Goal: Task Accomplishment & Management: Use online tool/utility

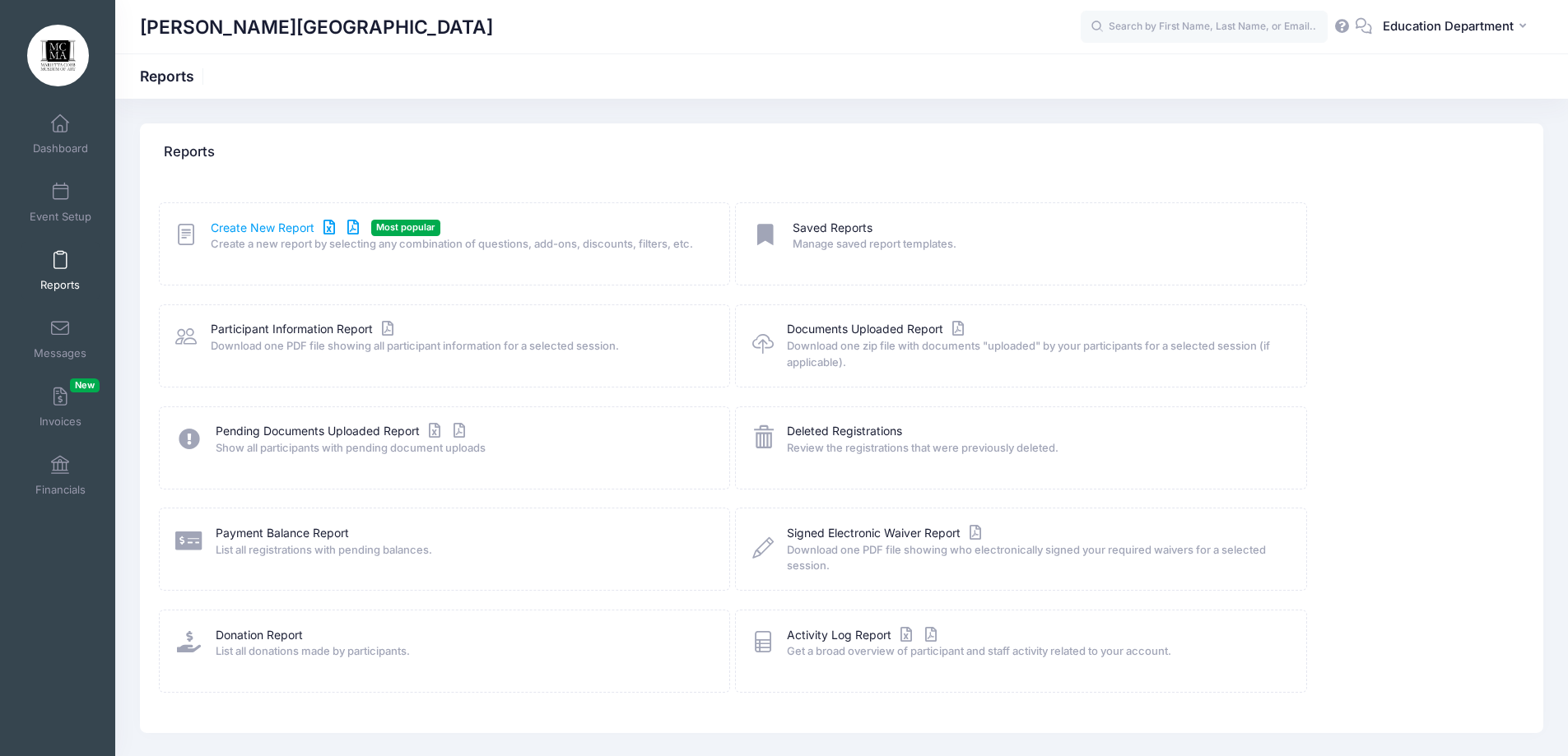
click at [266, 231] on link "Create New Report" at bounding box center [288, 228] width 154 height 17
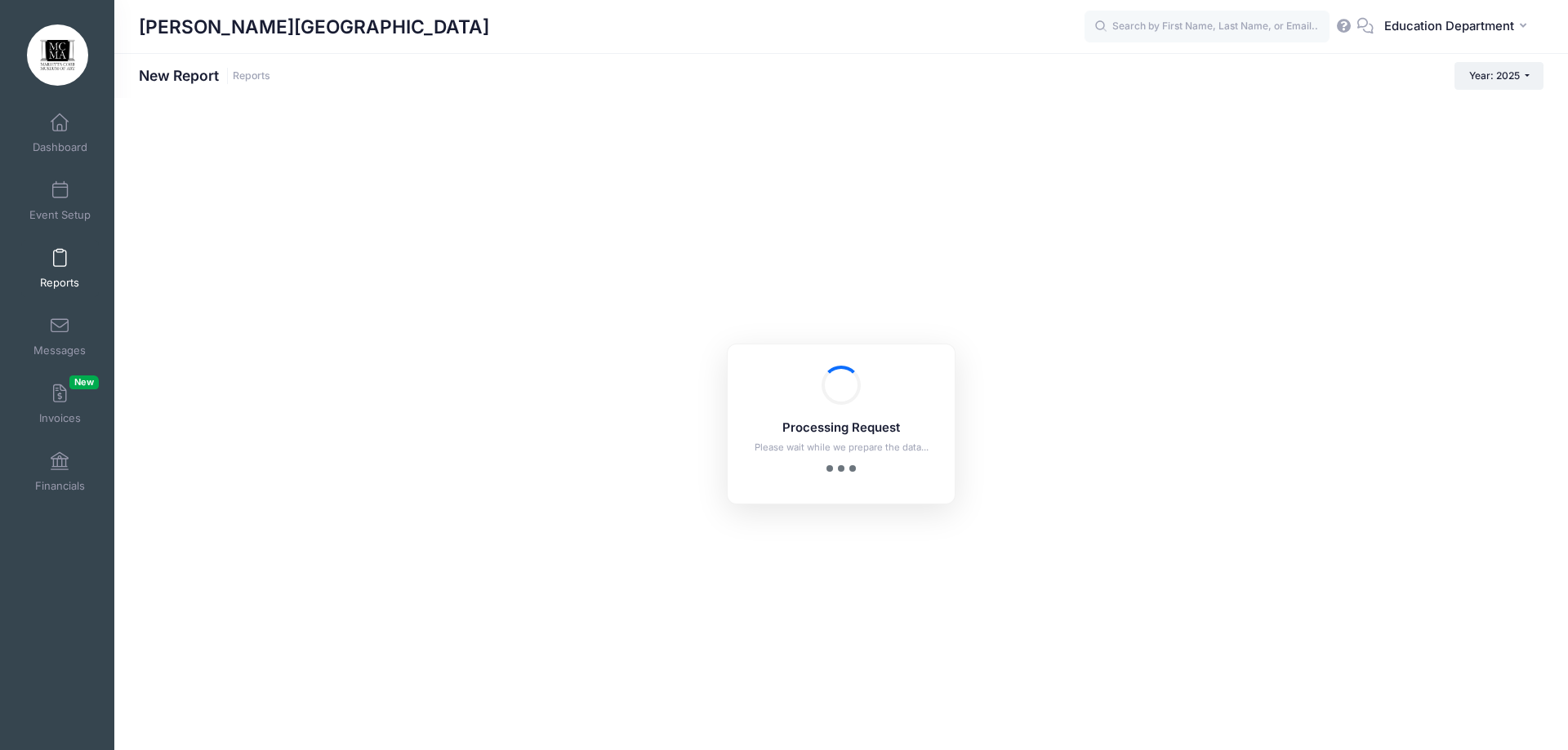
checkbox input "true"
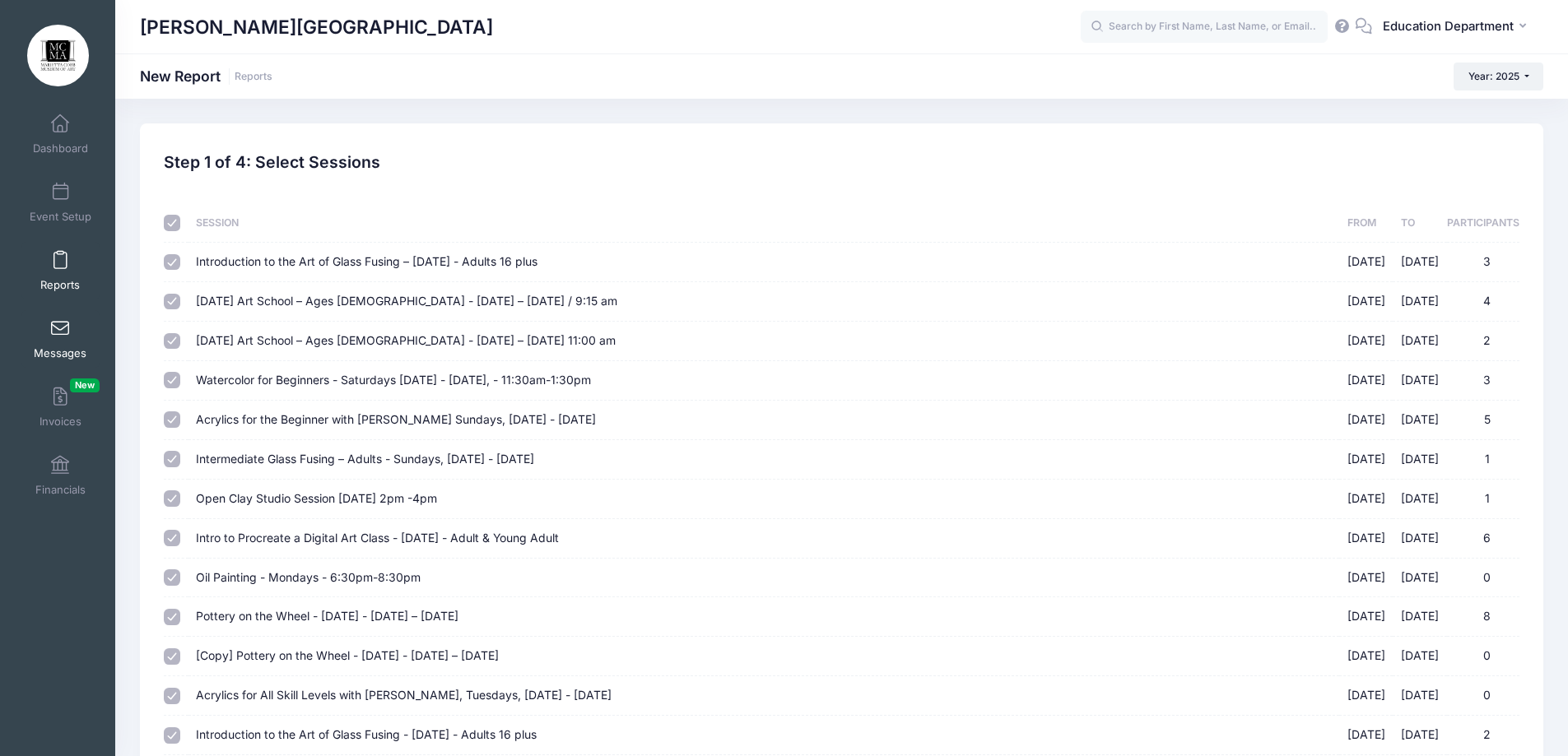
click at [73, 317] on link "Messages" at bounding box center [60, 338] width 78 height 57
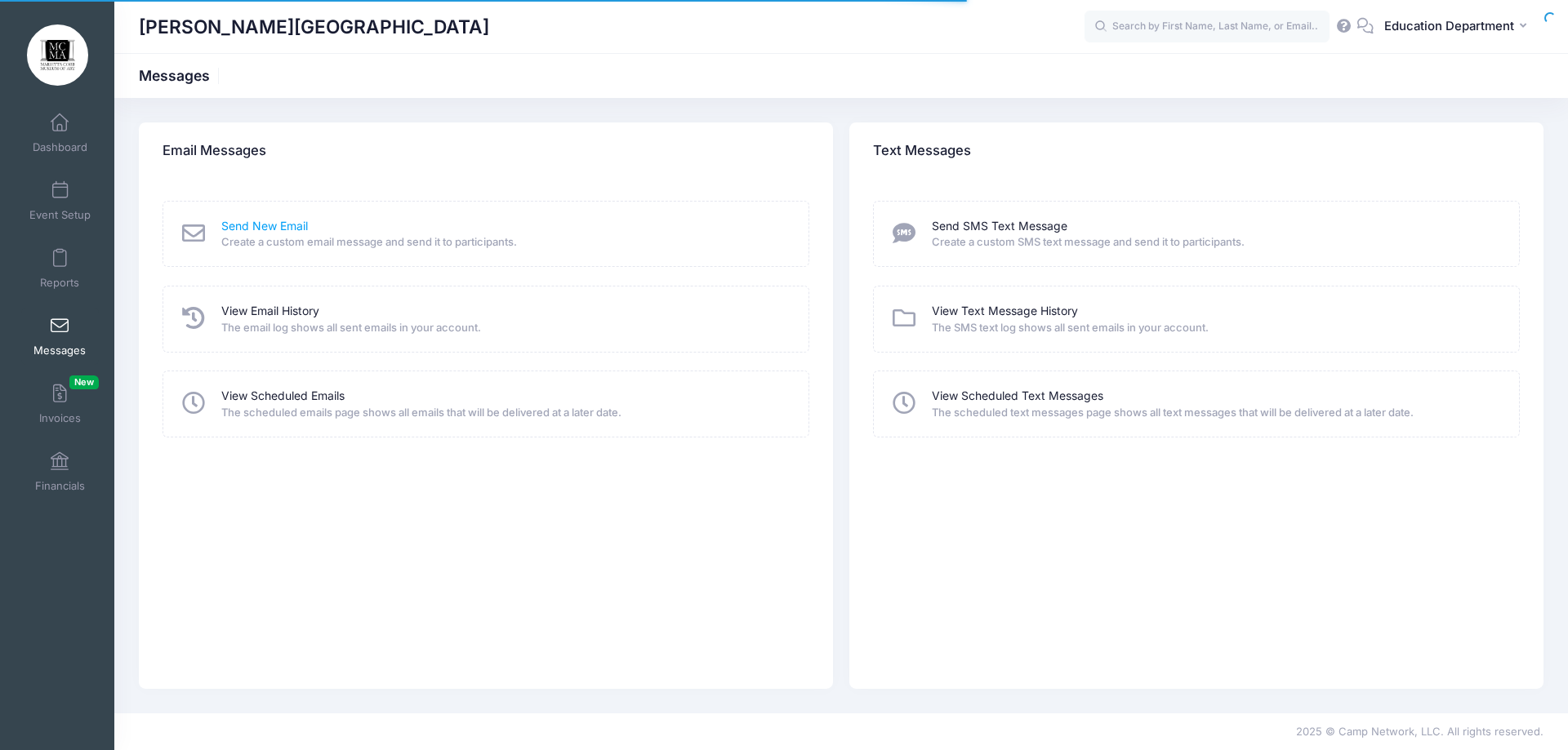
click at [298, 228] on link "Send New Email" at bounding box center [265, 227] width 87 height 17
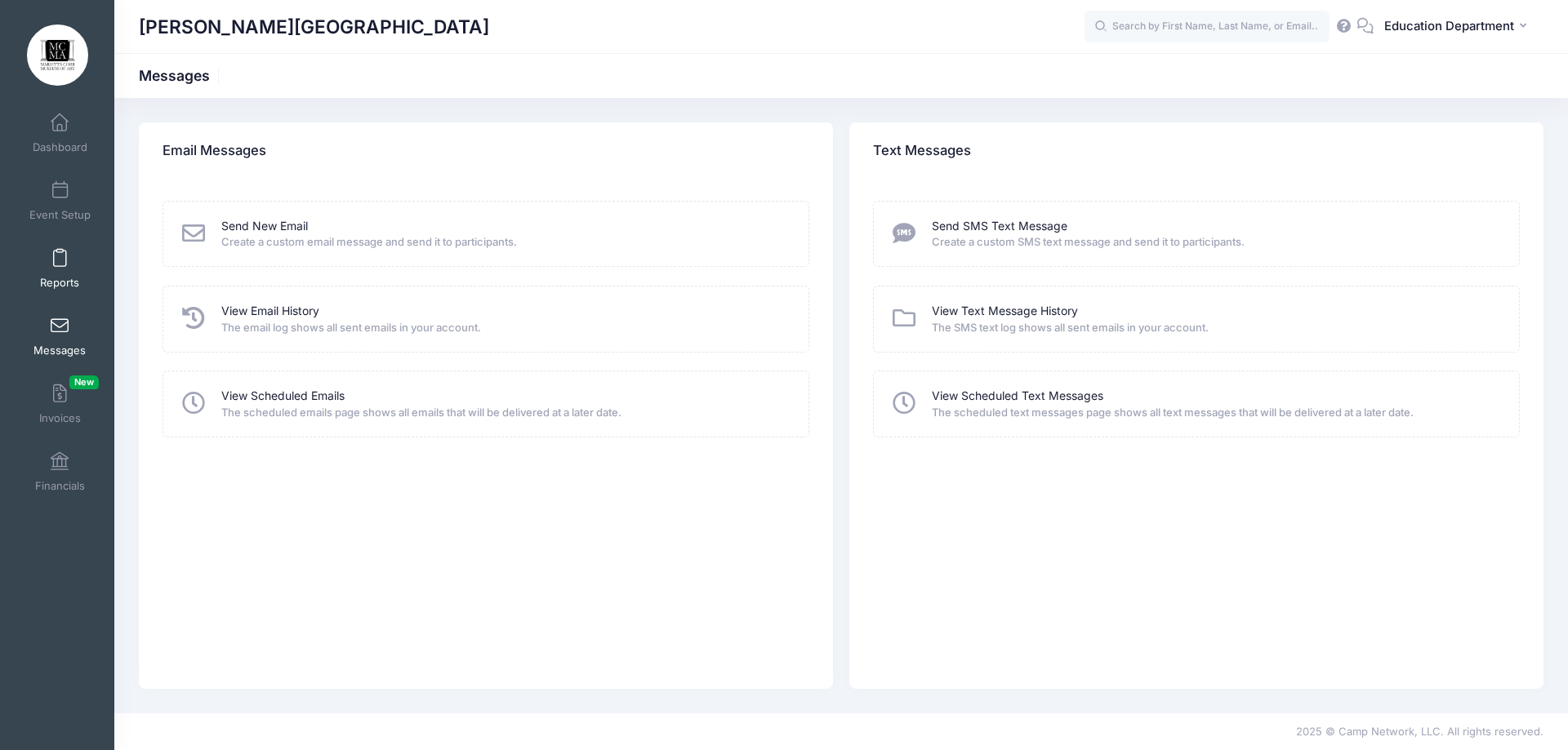
click at [68, 262] on link "Reports" at bounding box center [60, 268] width 77 height 57
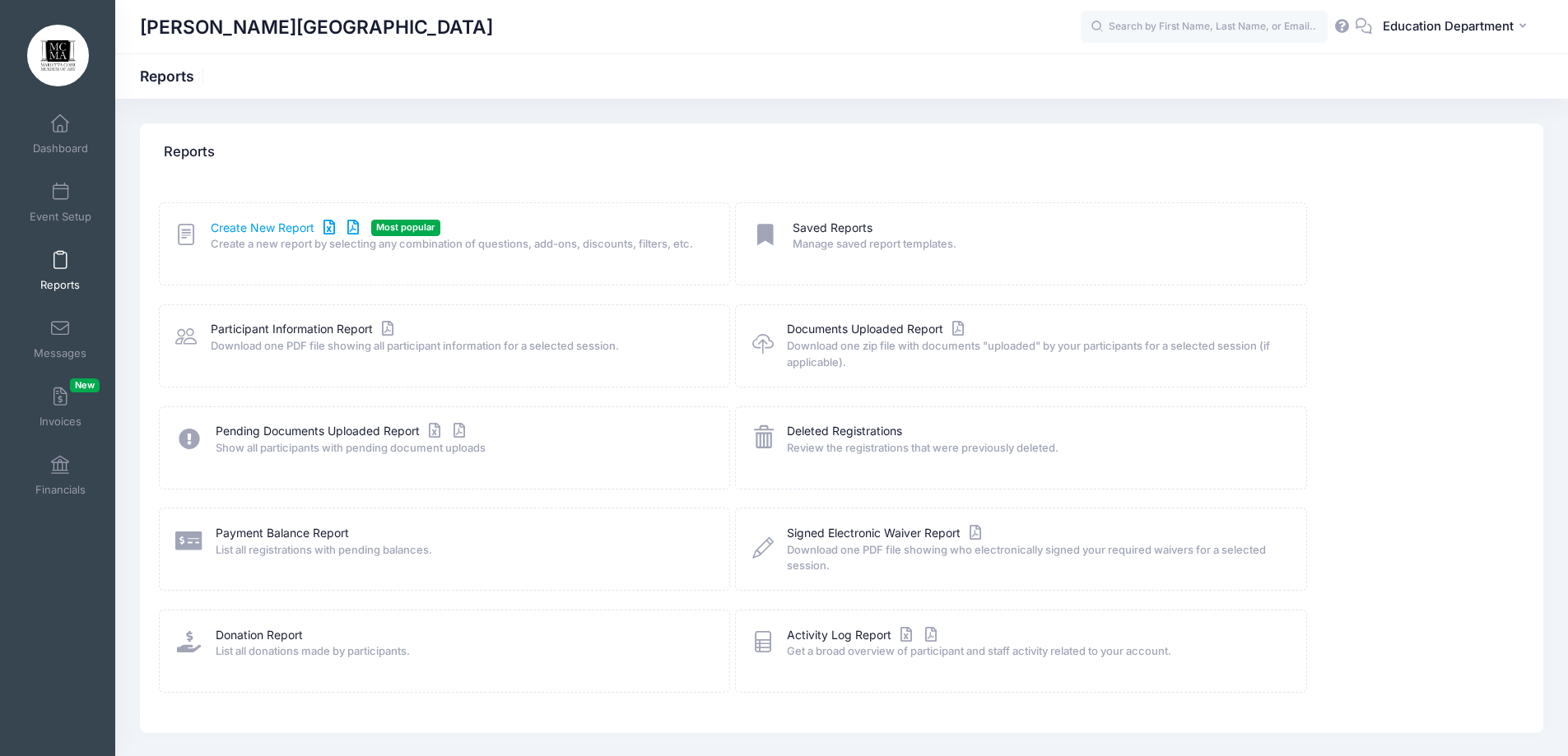
click at [212, 227] on link "Create New Report" at bounding box center [288, 228] width 154 height 17
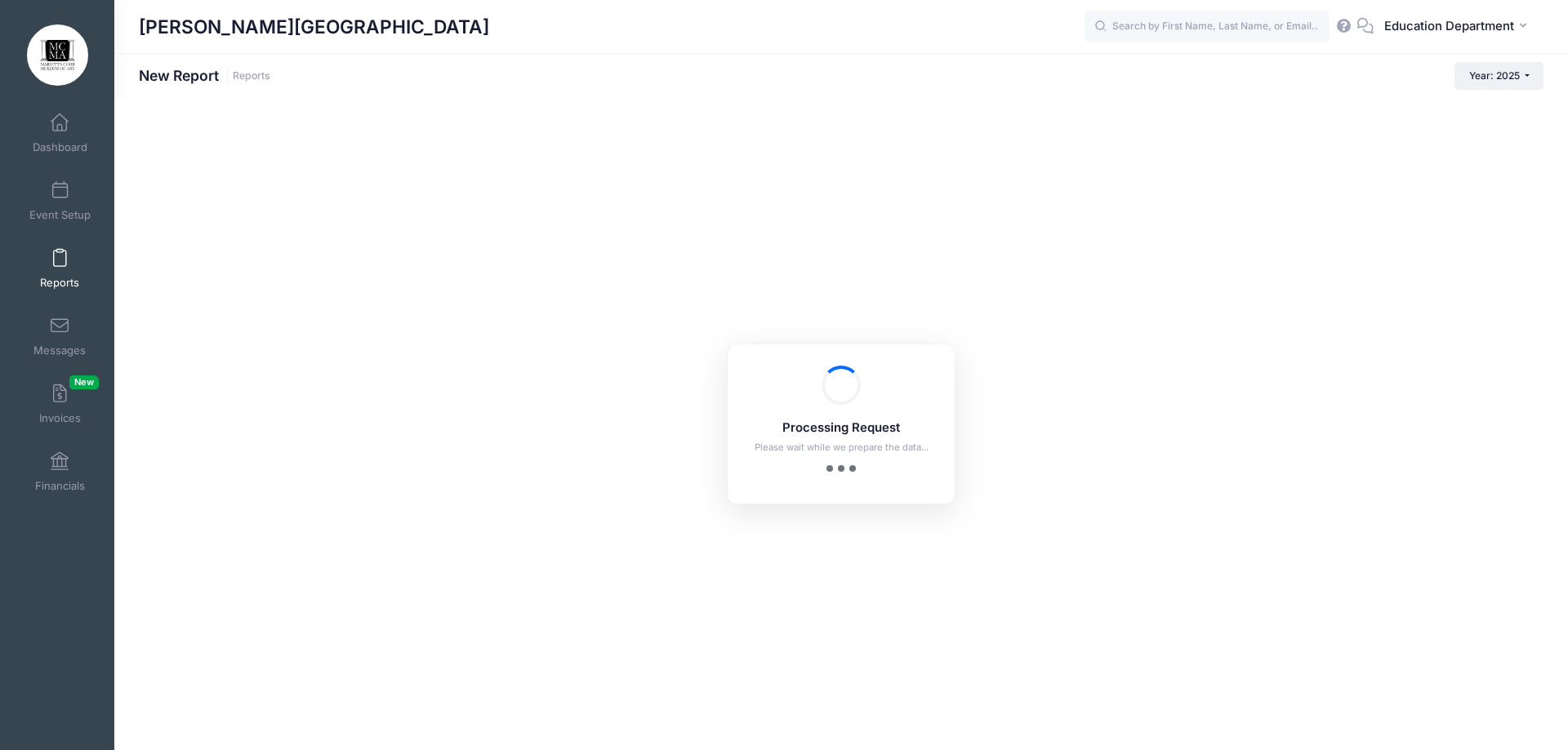
checkbox input "true"
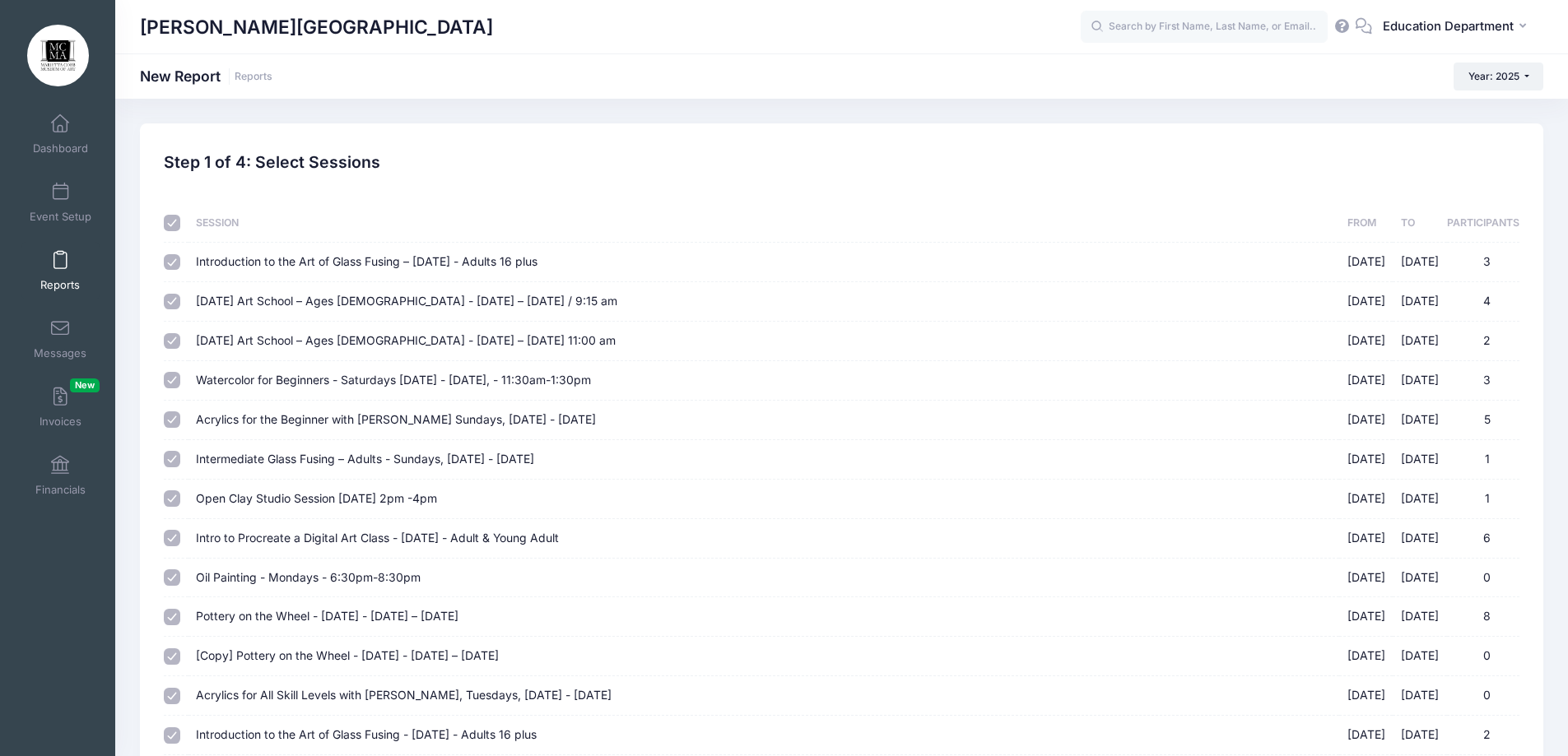
click at [176, 227] on input "checkbox" at bounding box center [172, 223] width 17 height 17
checkbox input "false"
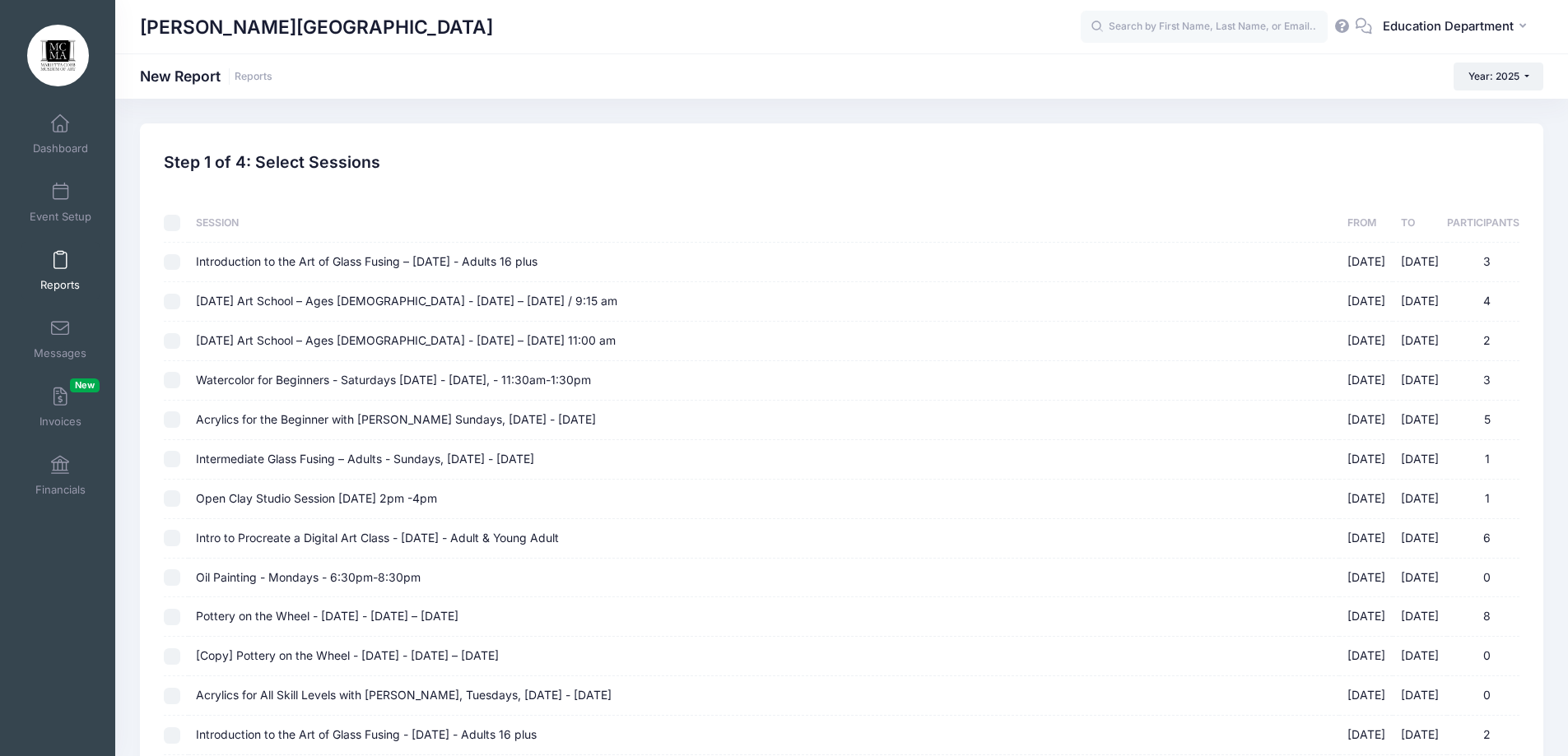
checkbox input "false"
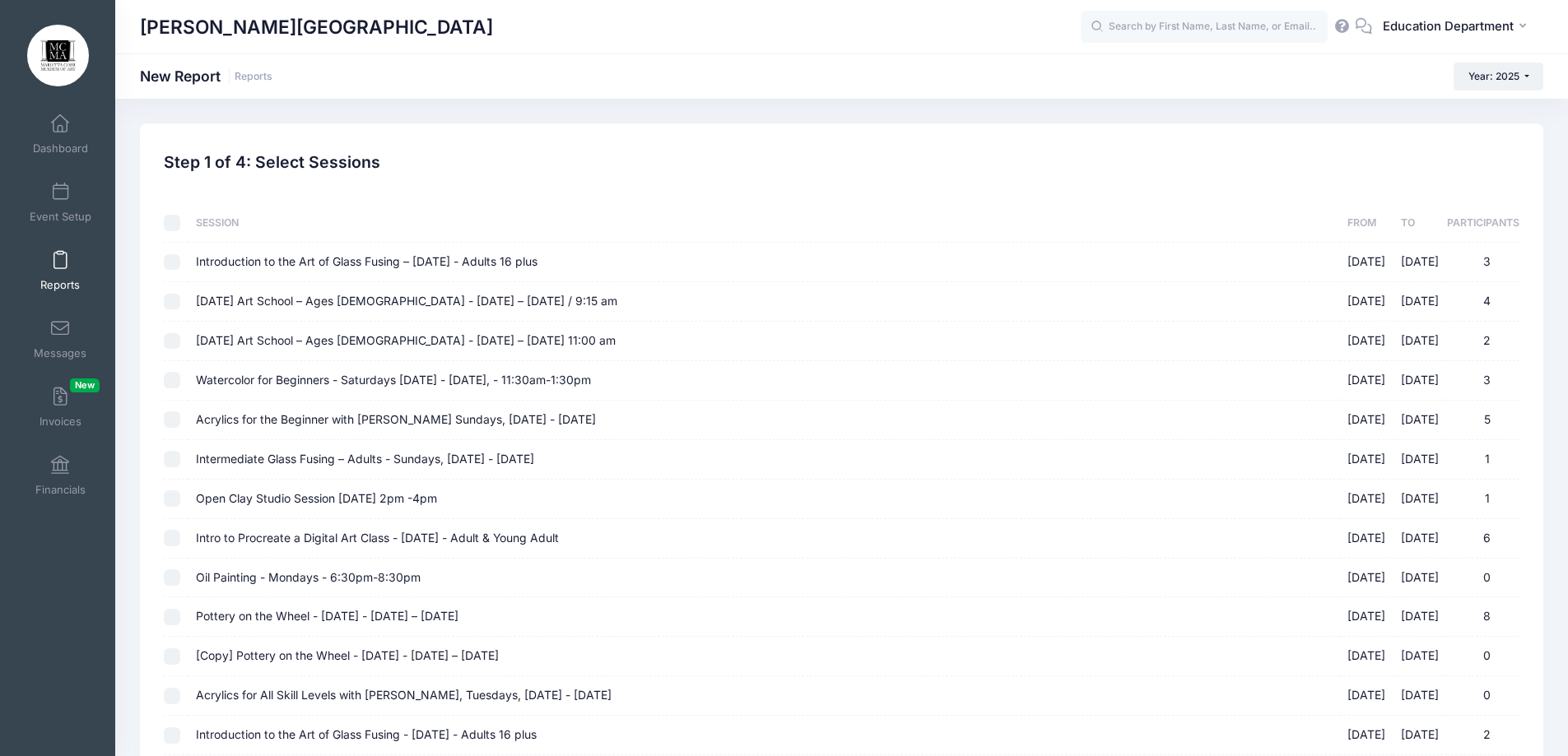
checkbox input "false"
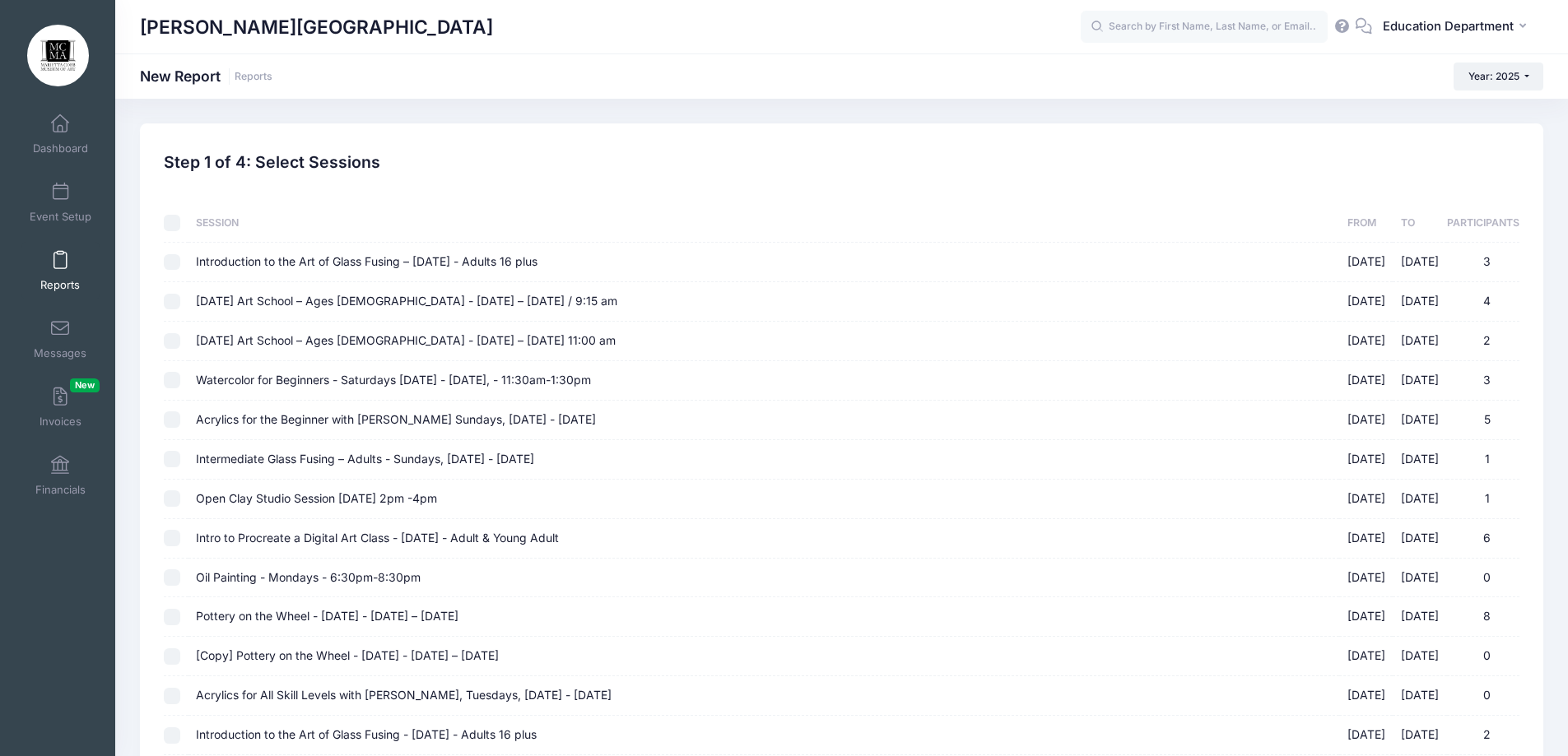
checkbox input "false"
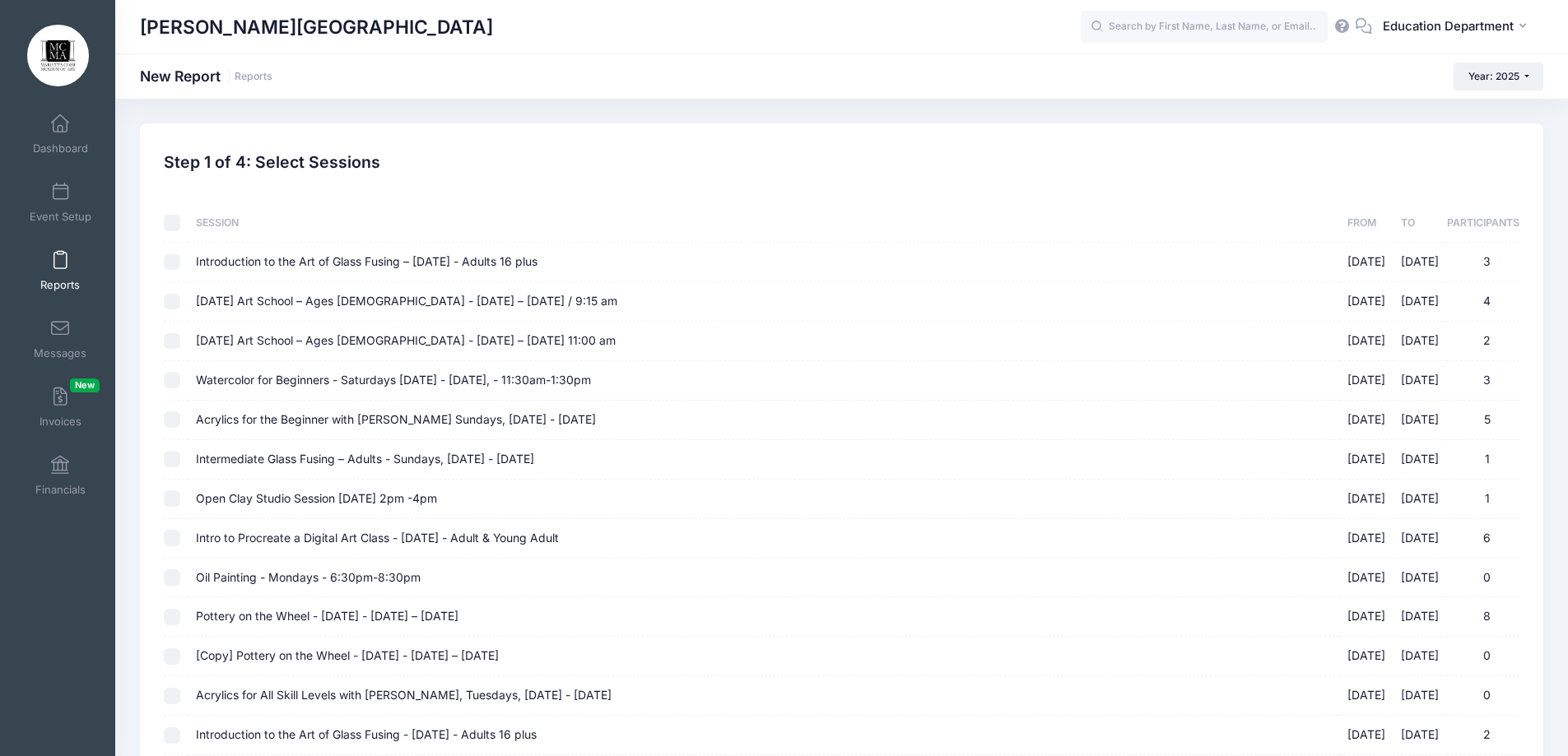
checkbox input "false"
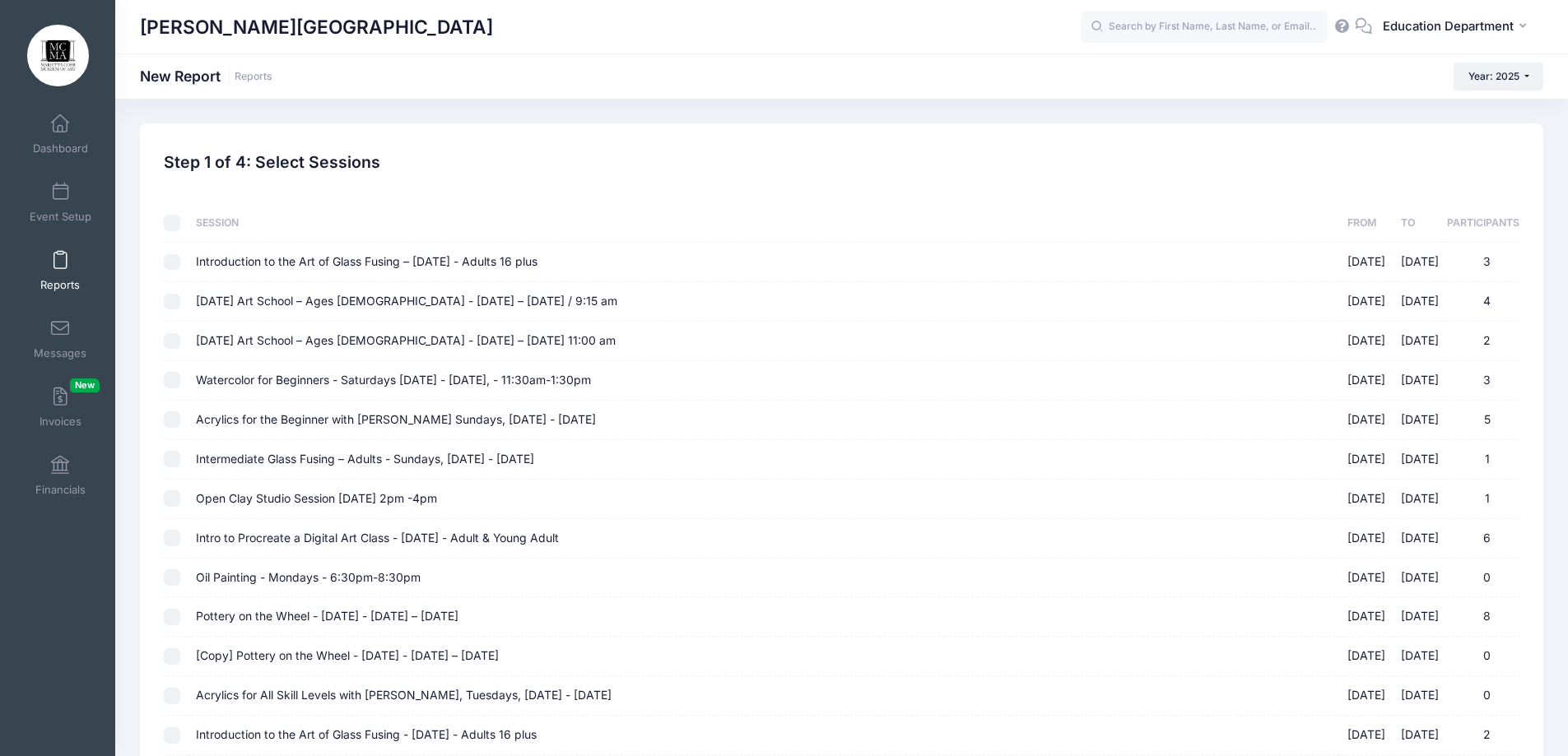
checkbox input "false"
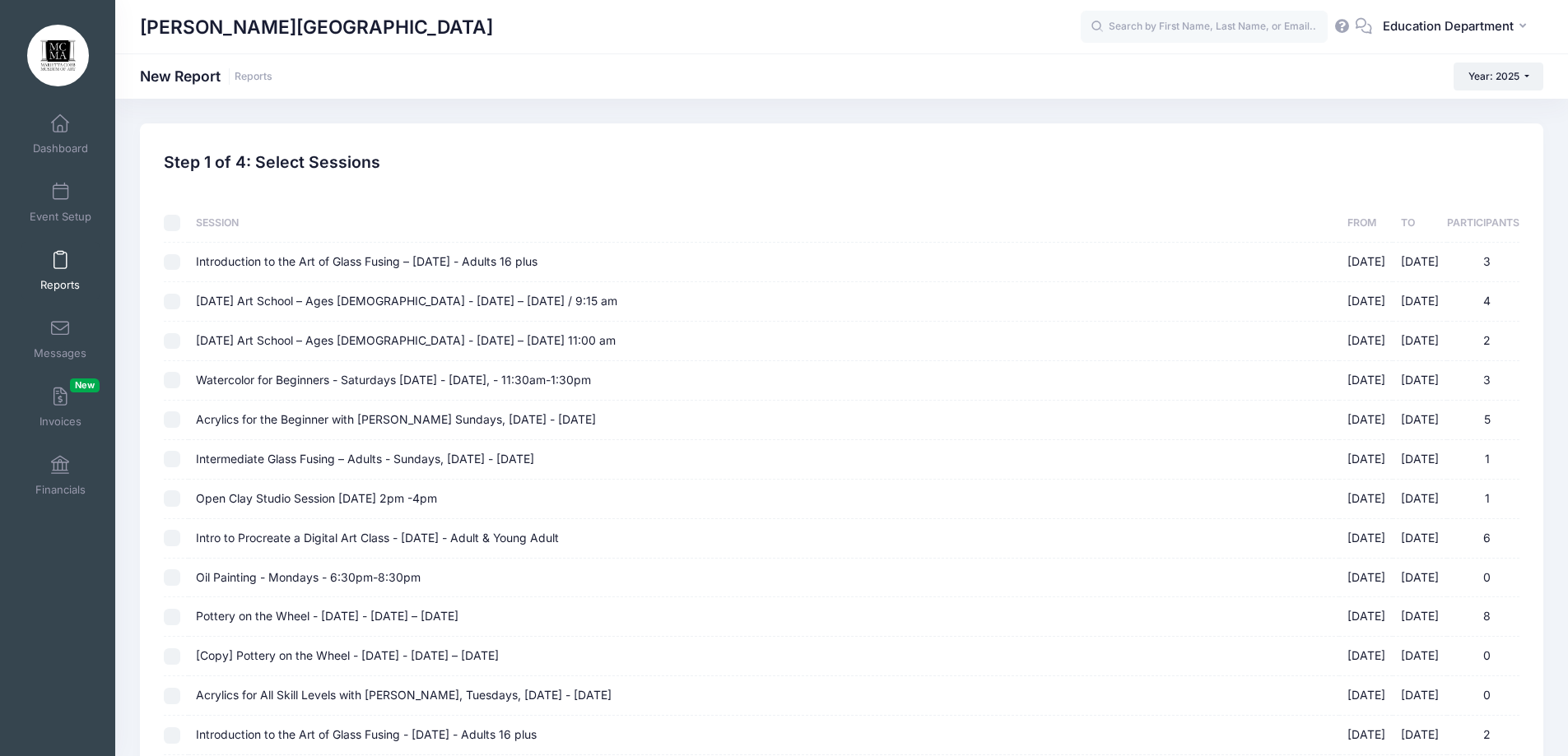
checkbox input "false"
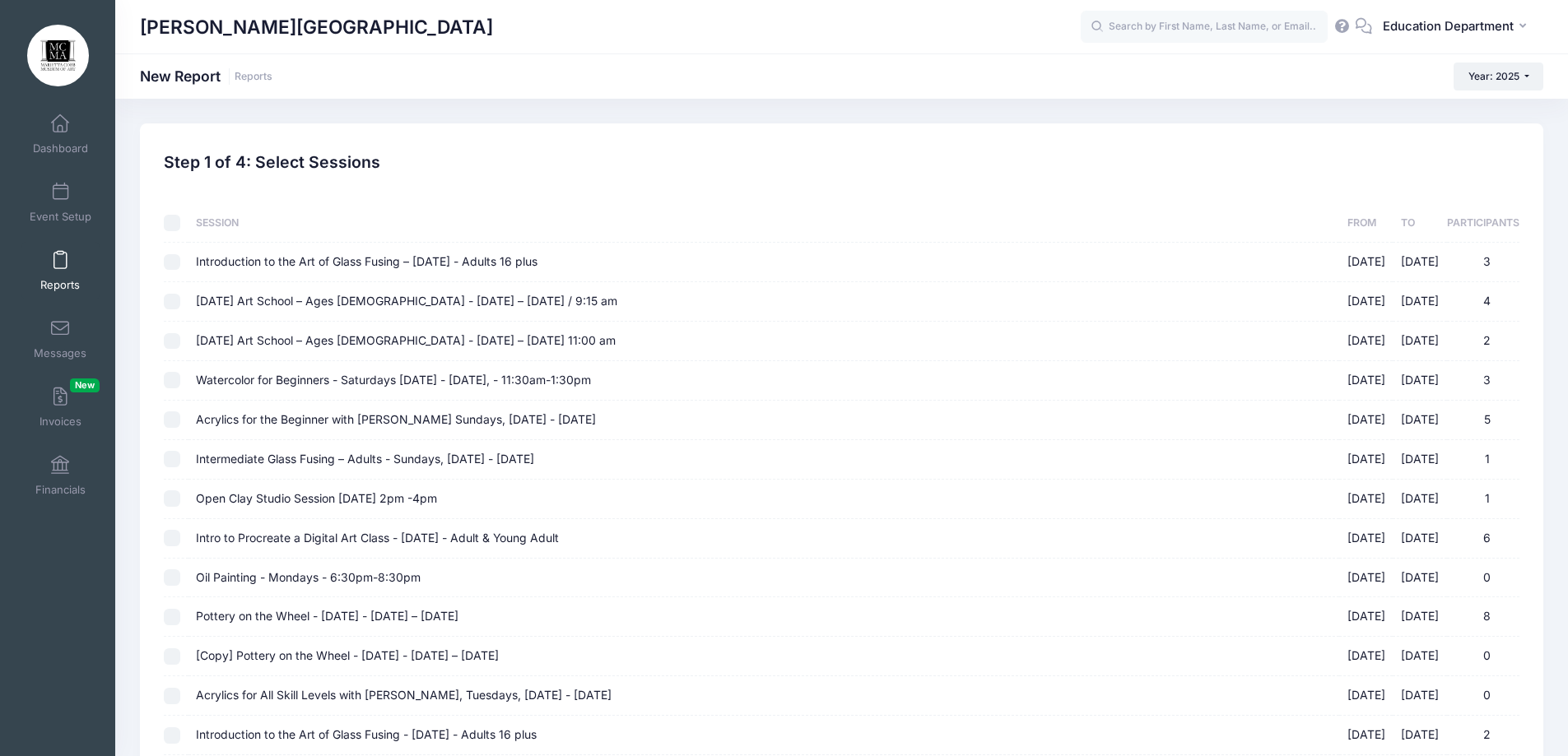
checkbox input "false"
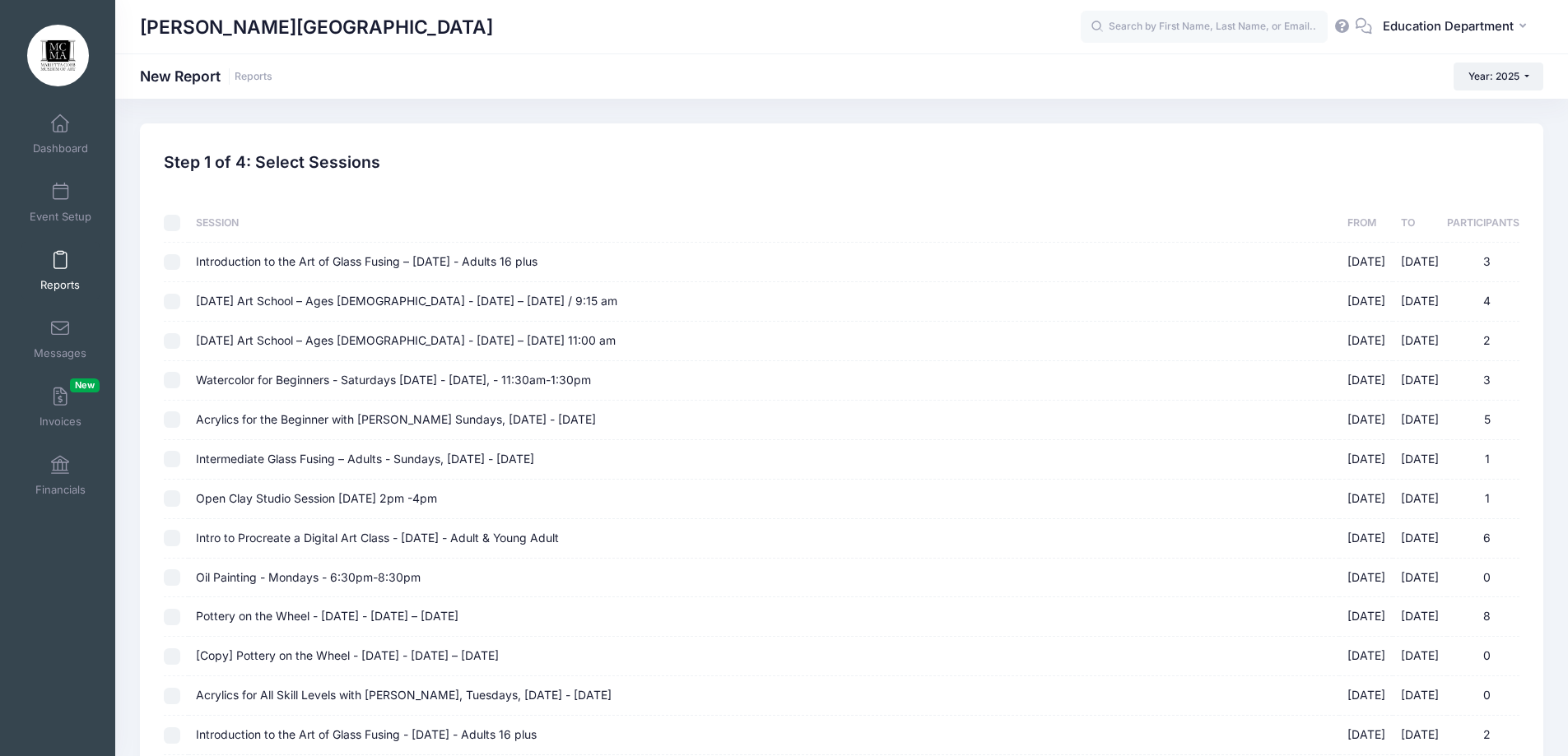
checkbox input "false"
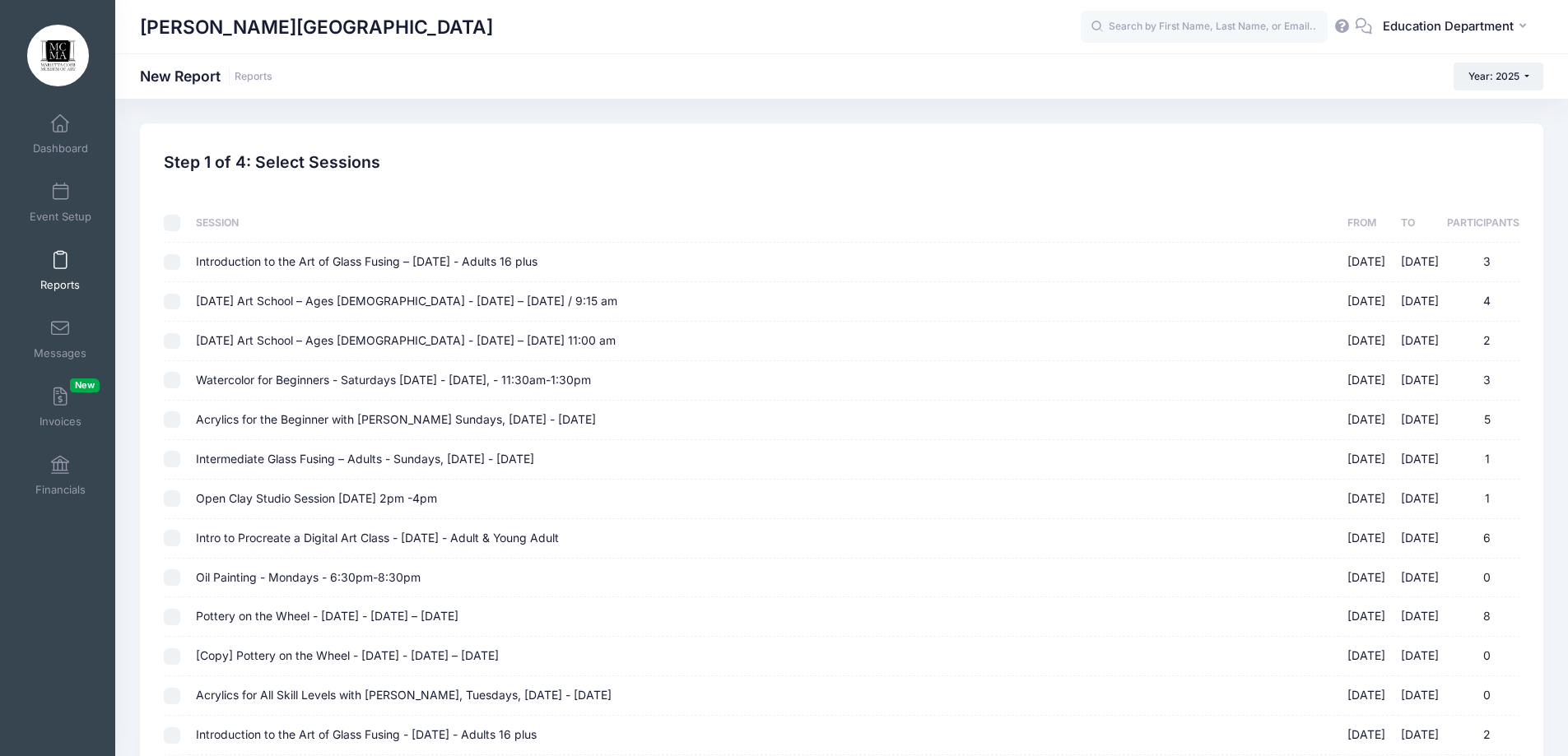
checkbox input "false"
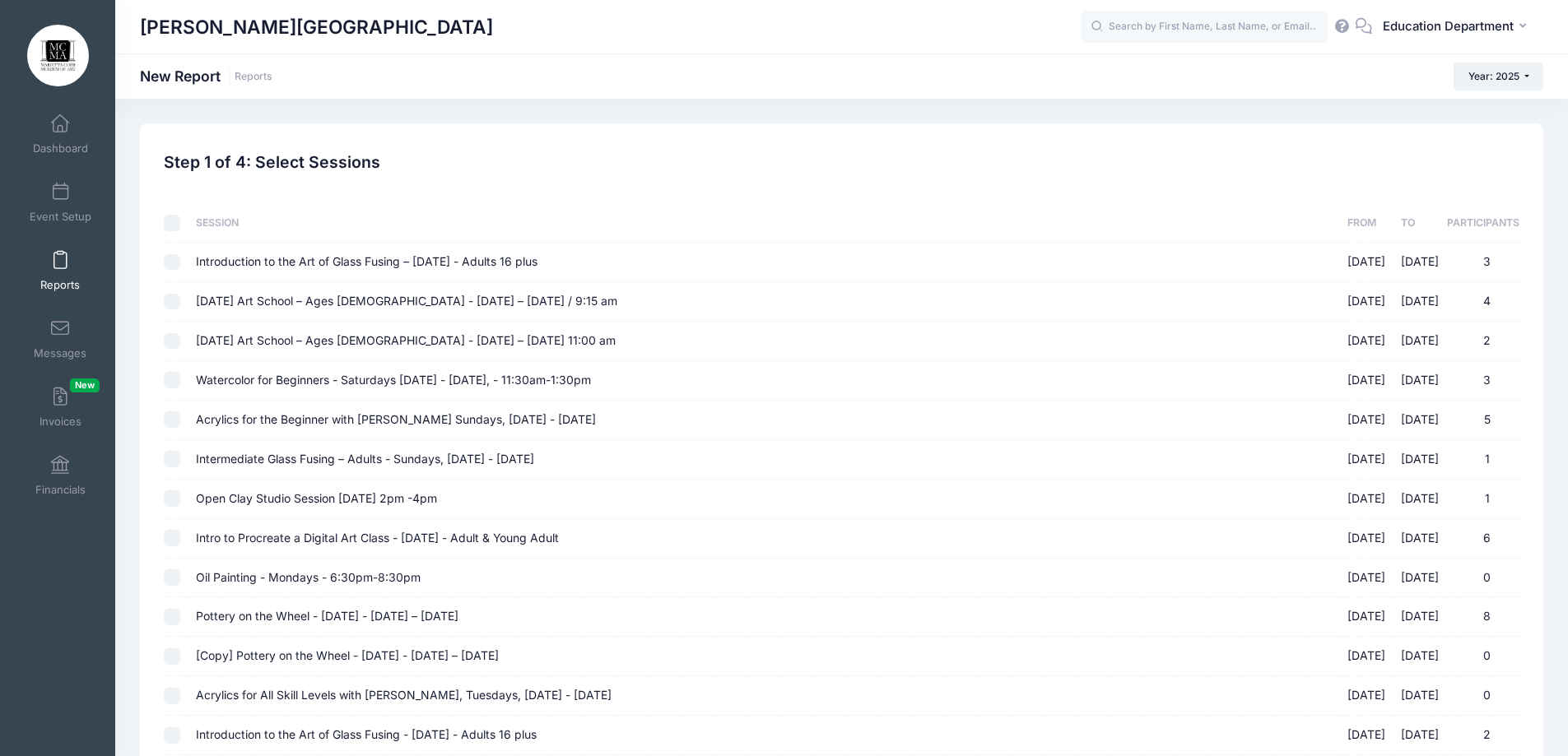
checkbox input "false"
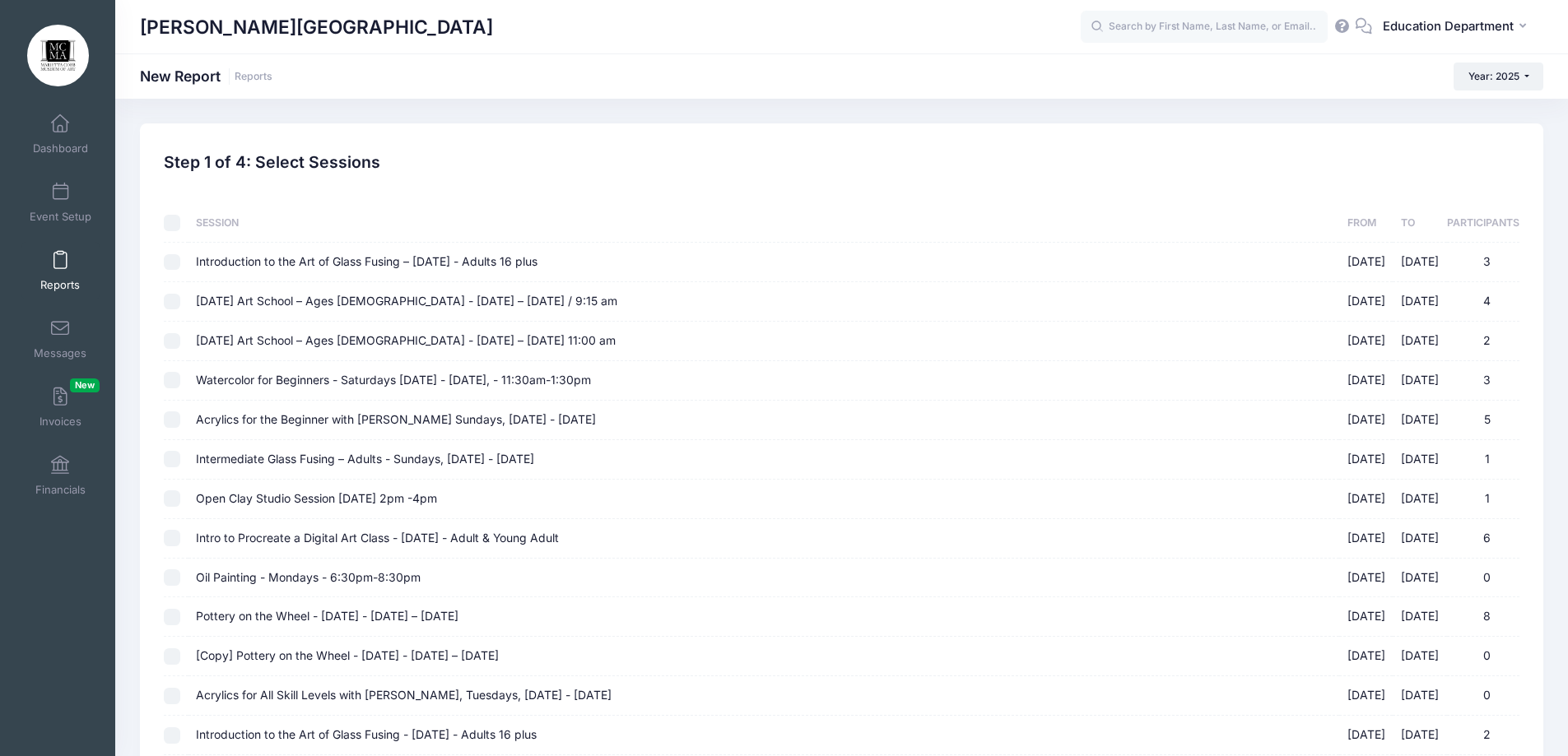
checkbox input "false"
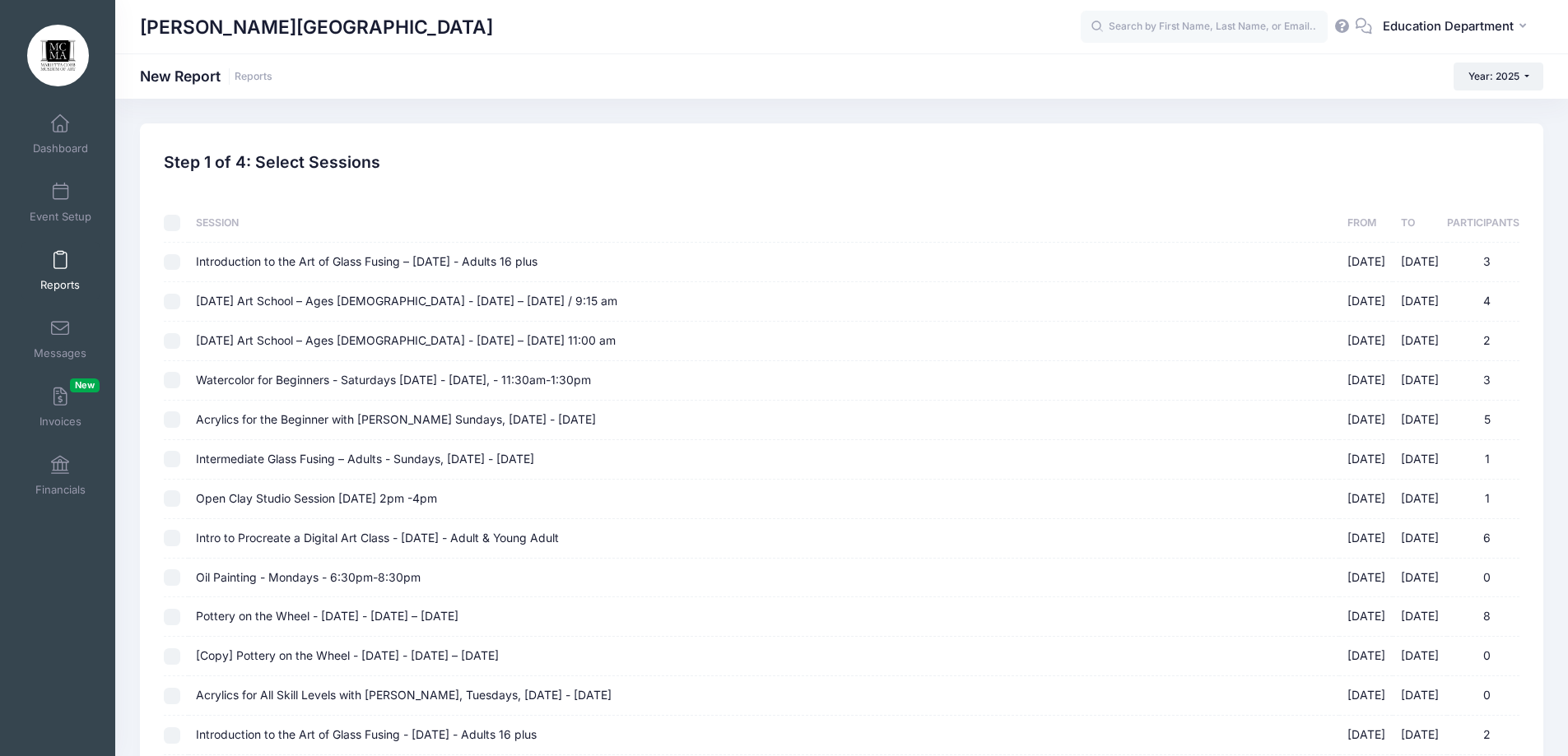
checkbox input "false"
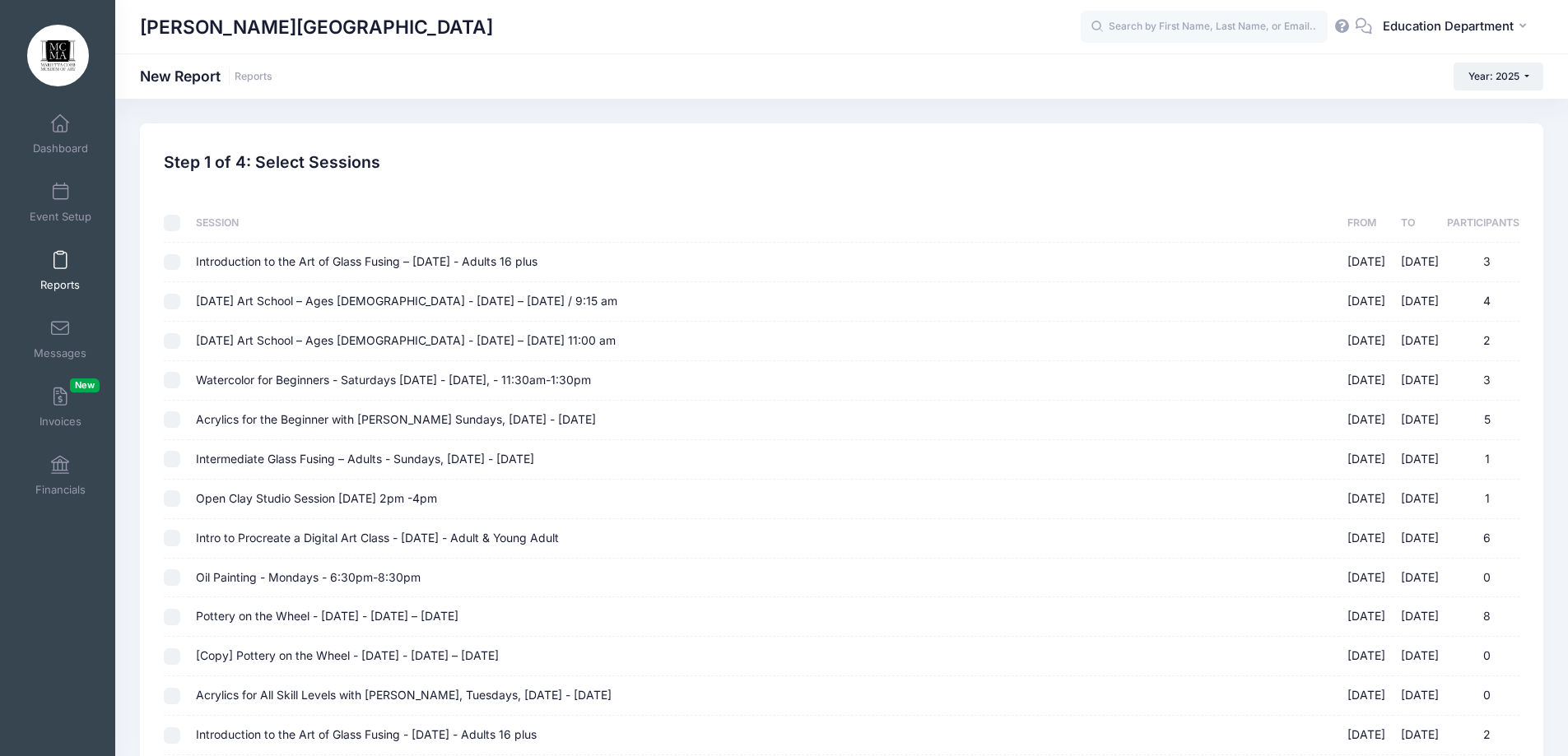
checkbox input "false"
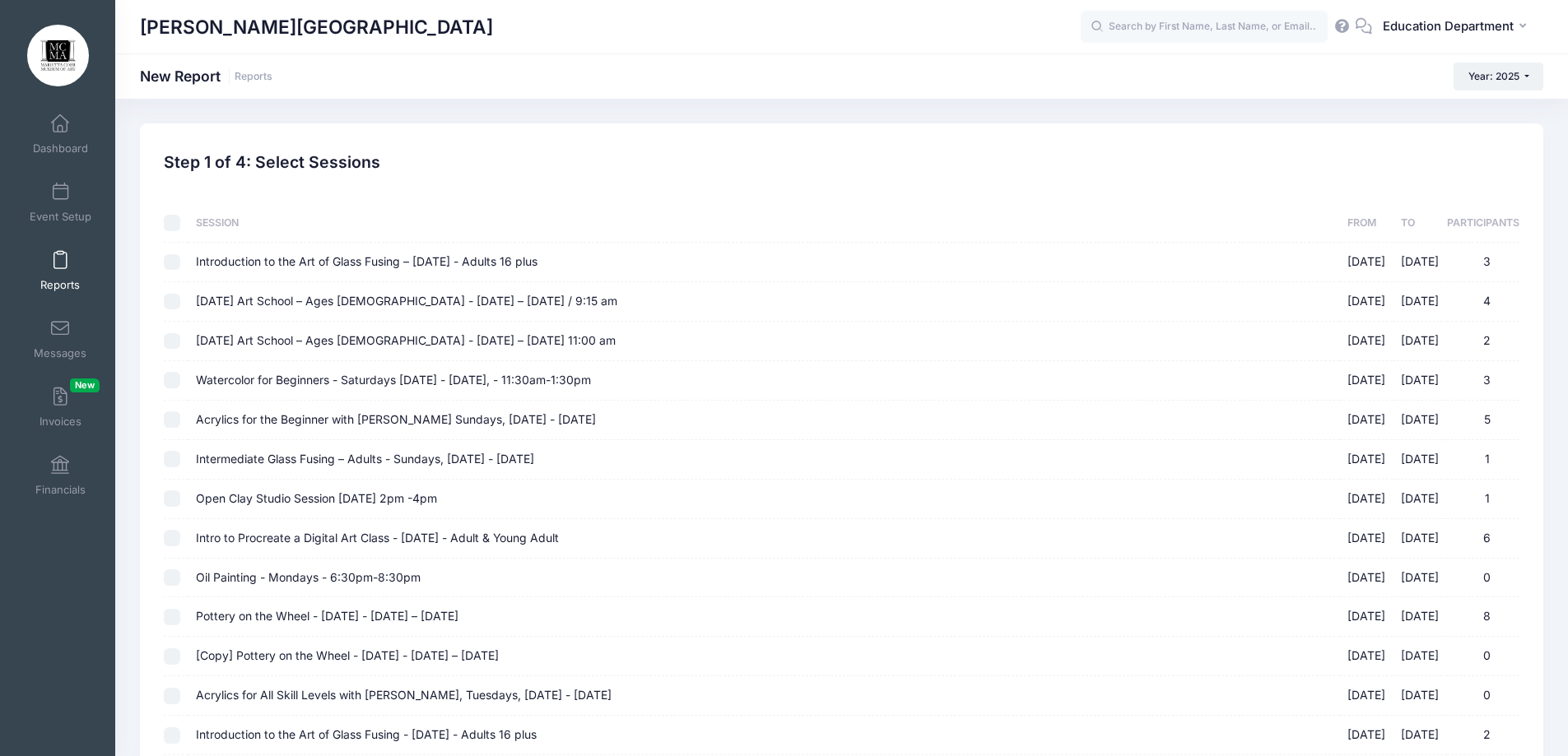
checkbox input "false"
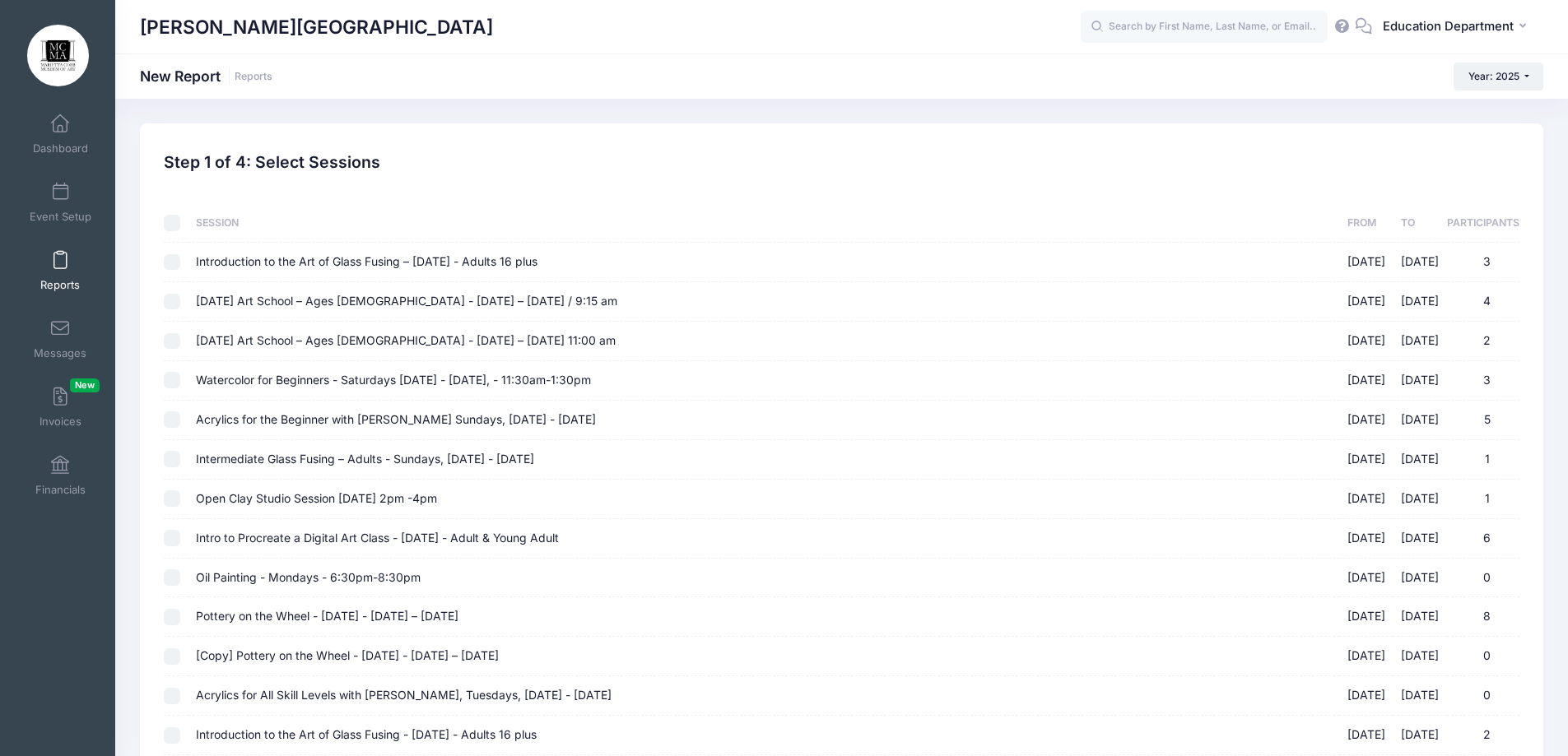
checkbox input "false"
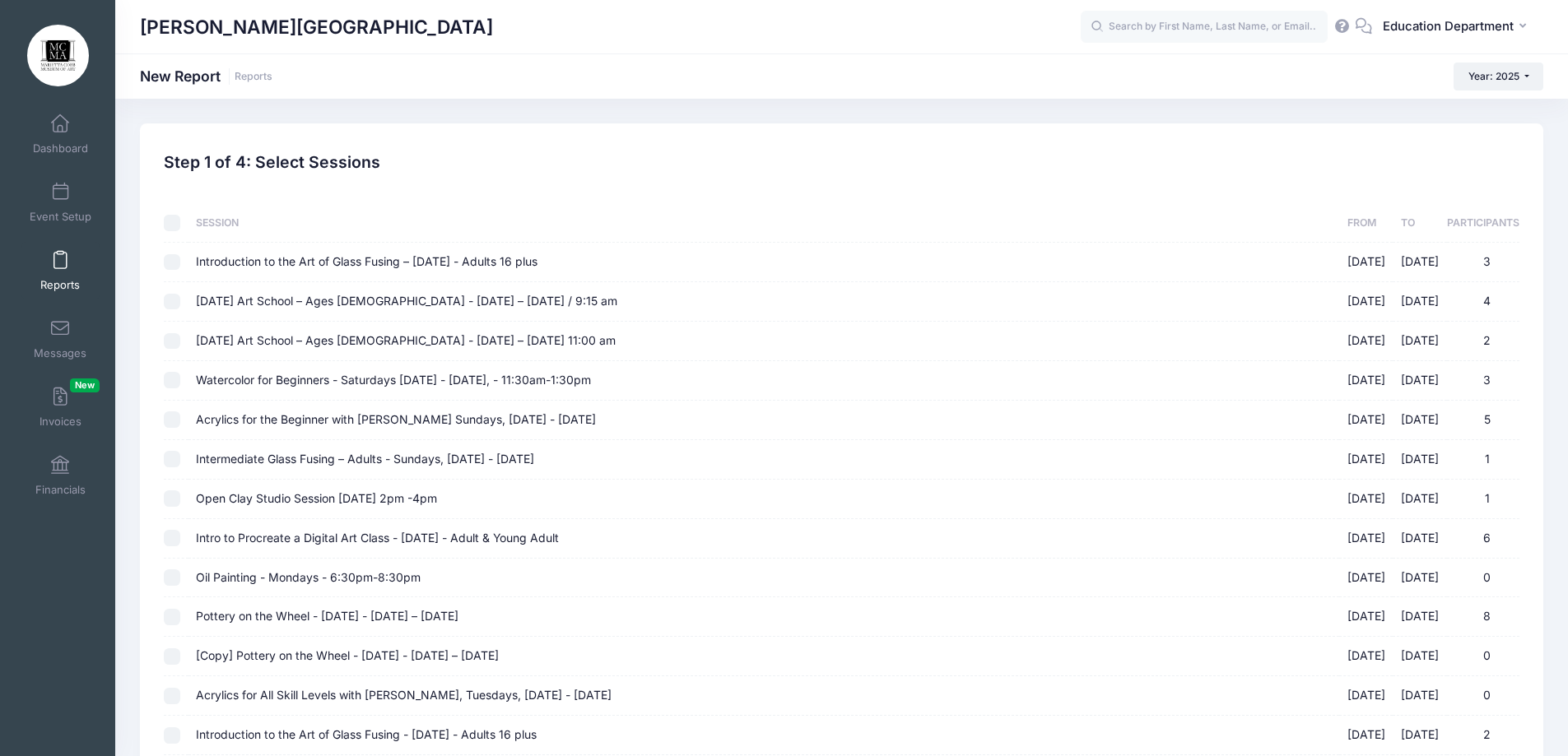
checkbox input "false"
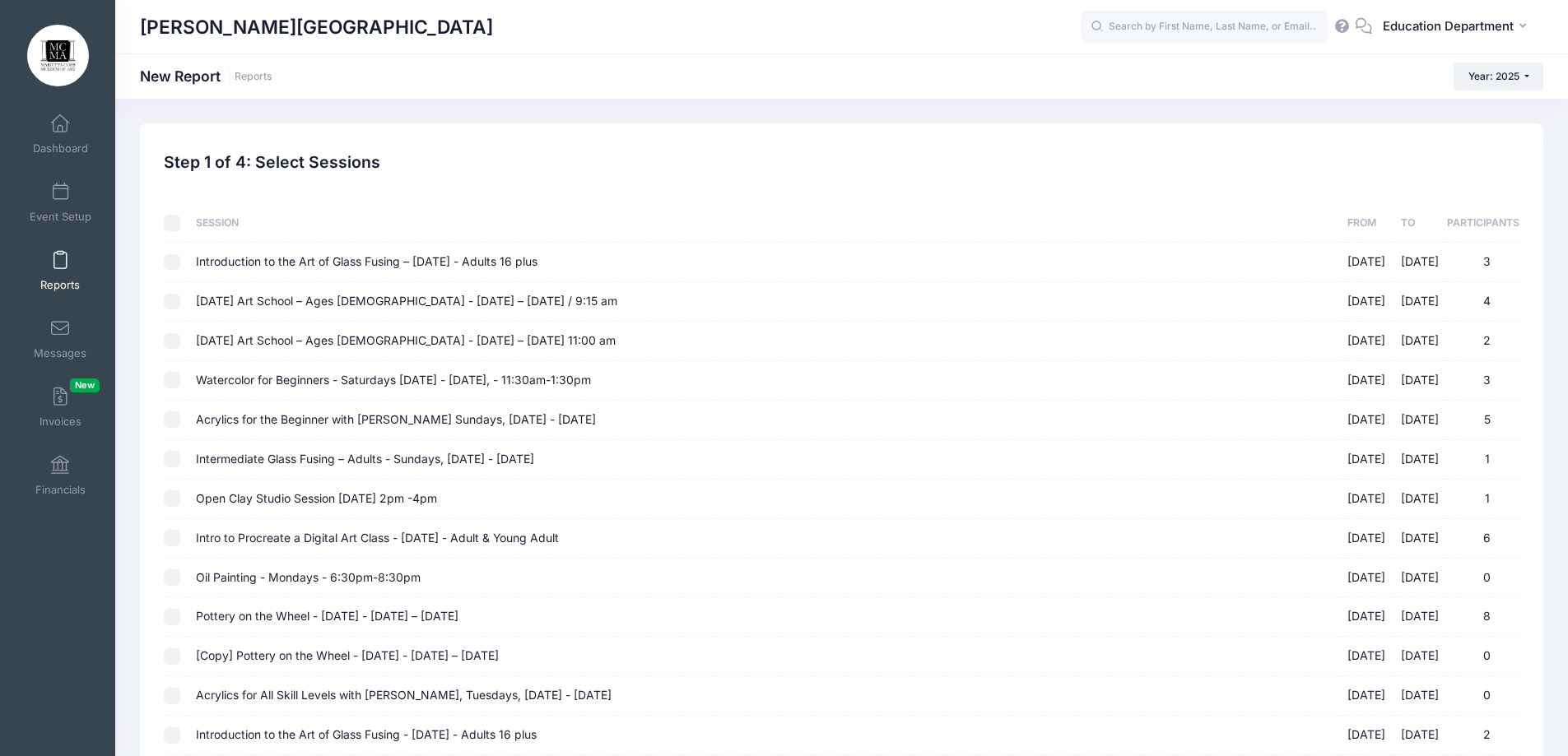
checkbox input "false"
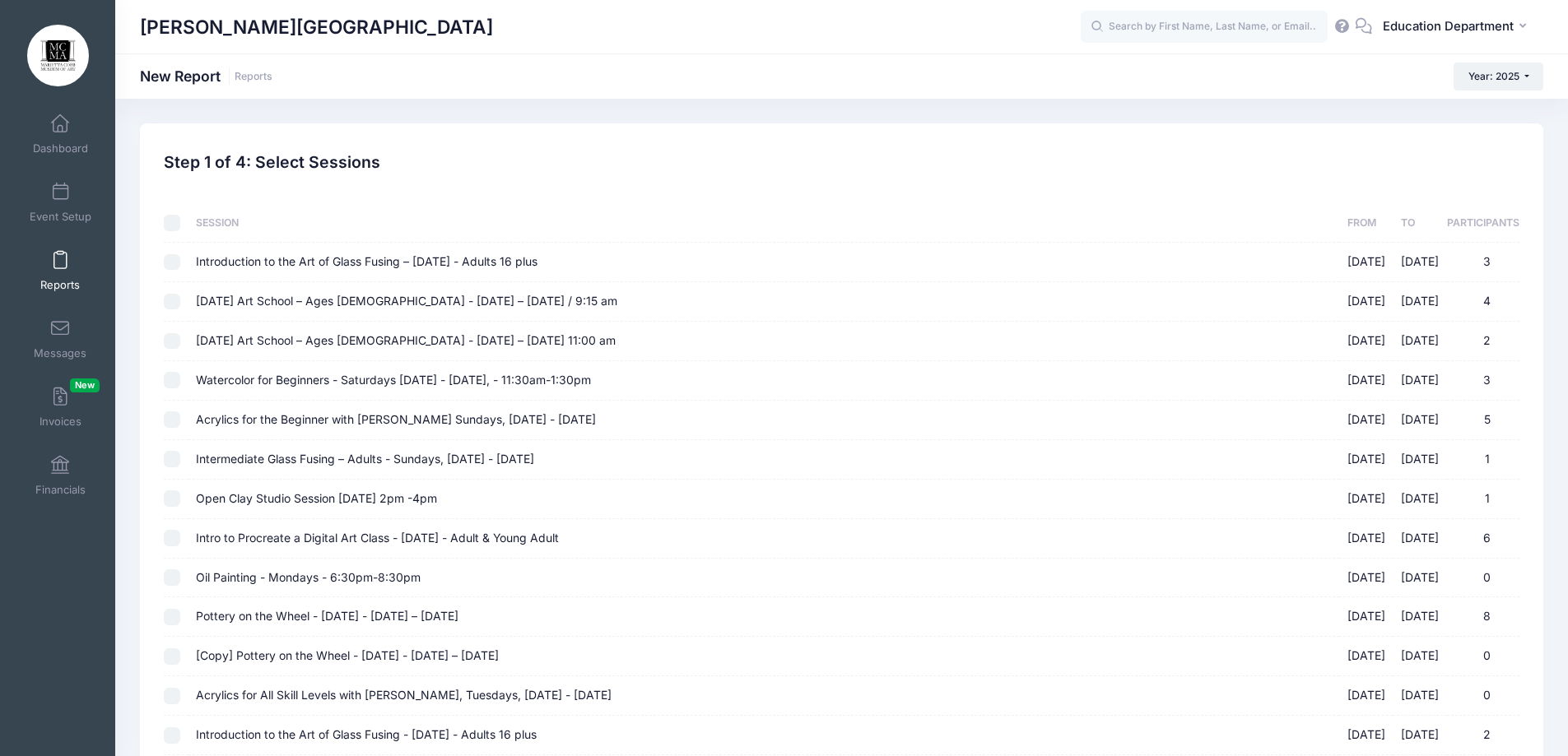
checkbox input "false"
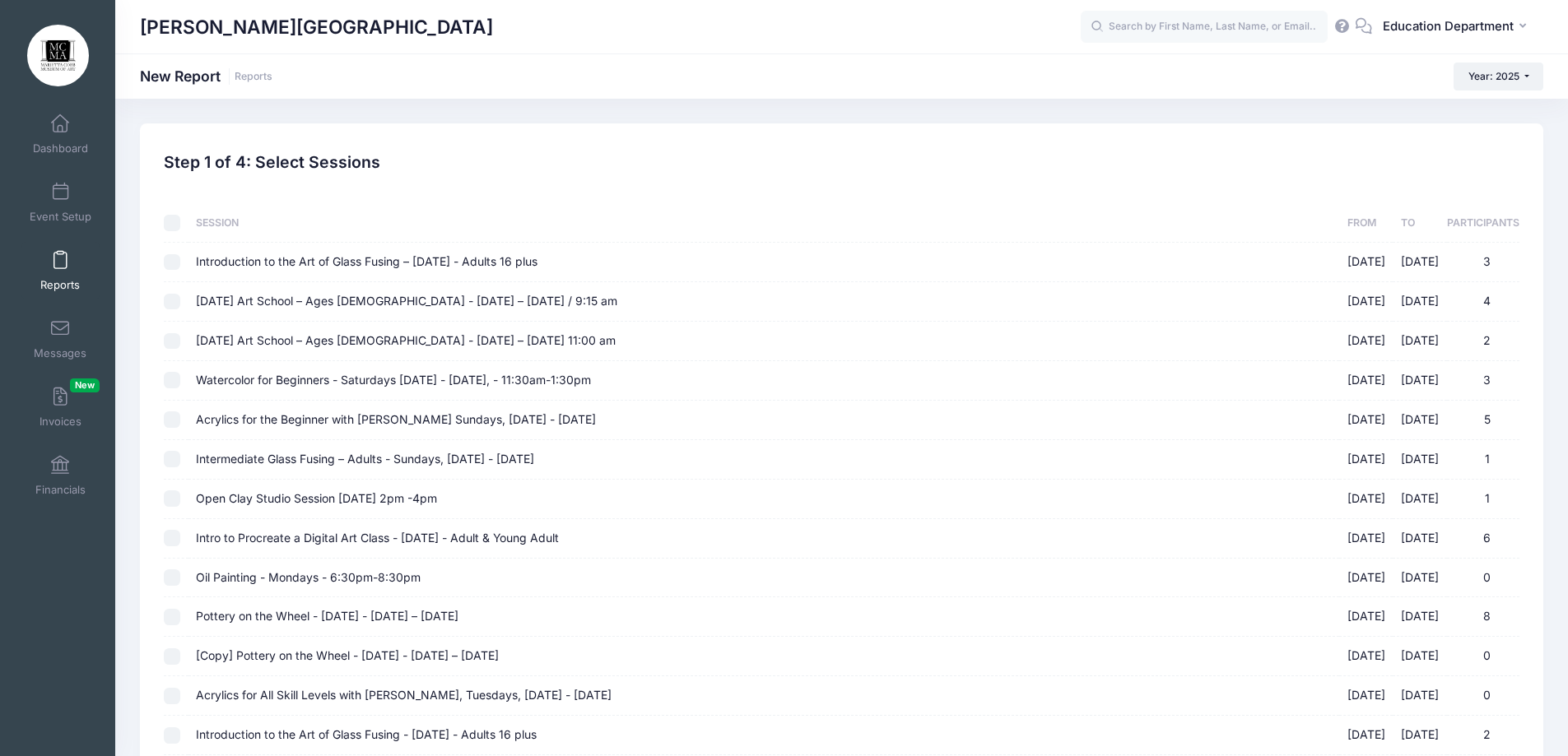
checkbox input "false"
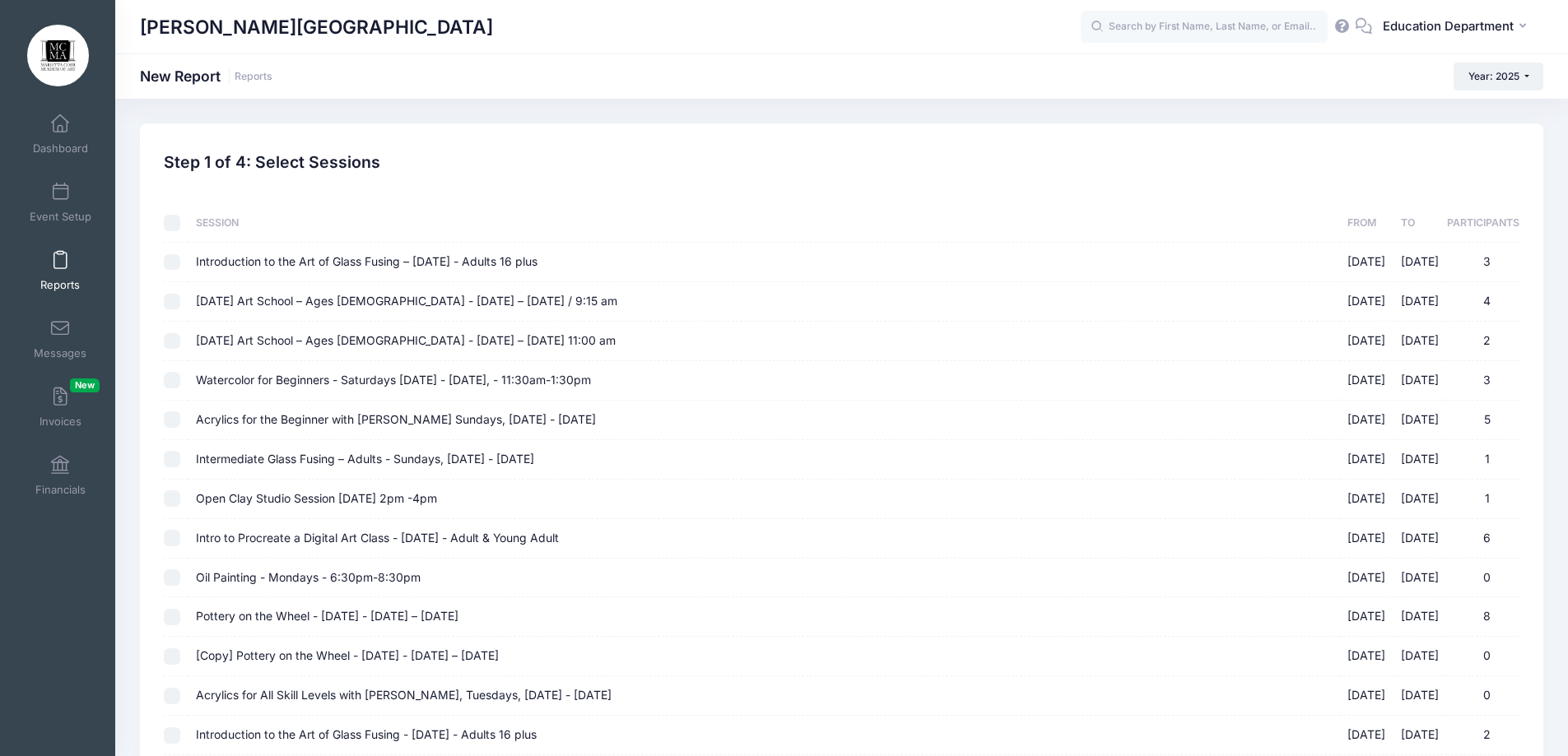
checkbox input "false"
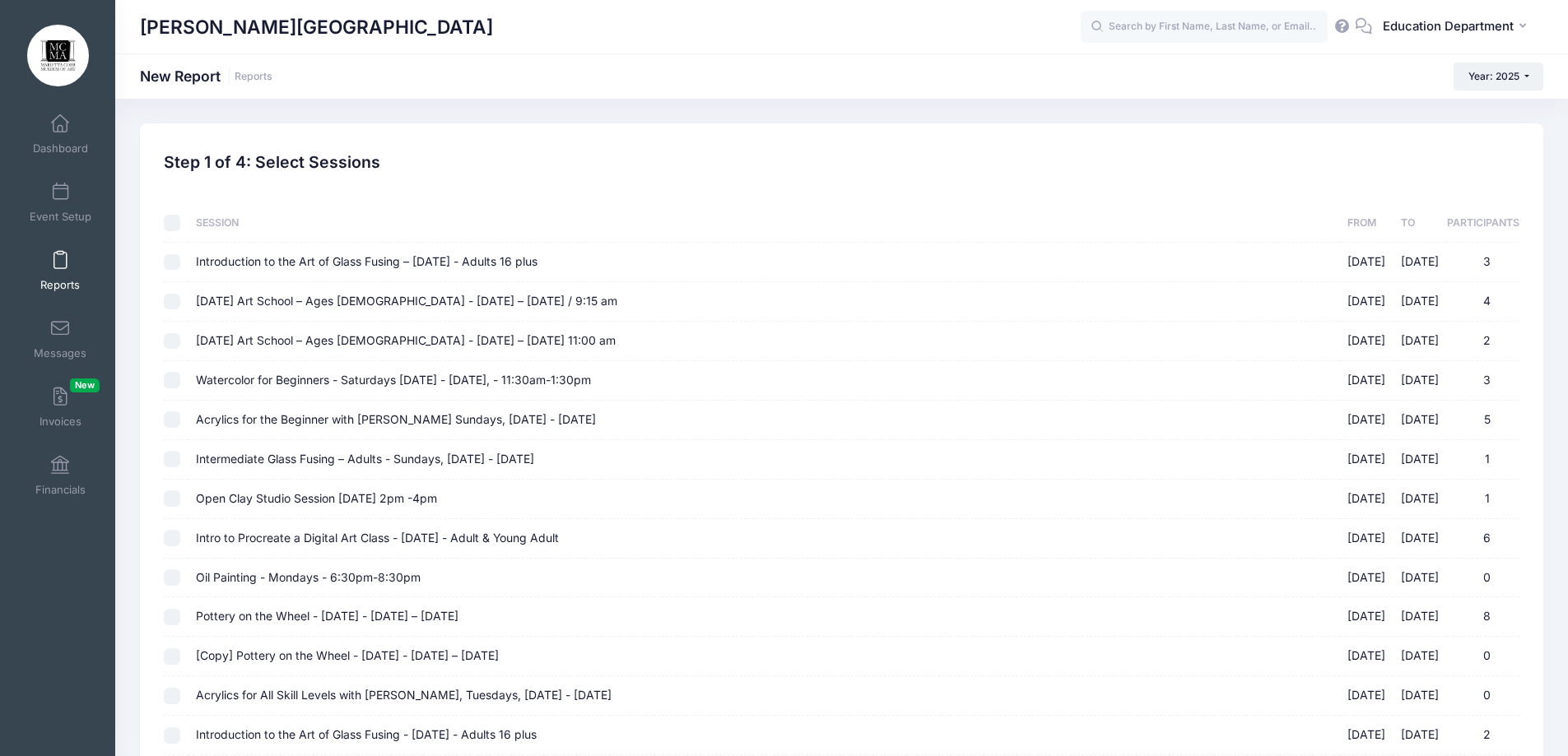
checkbox input "false"
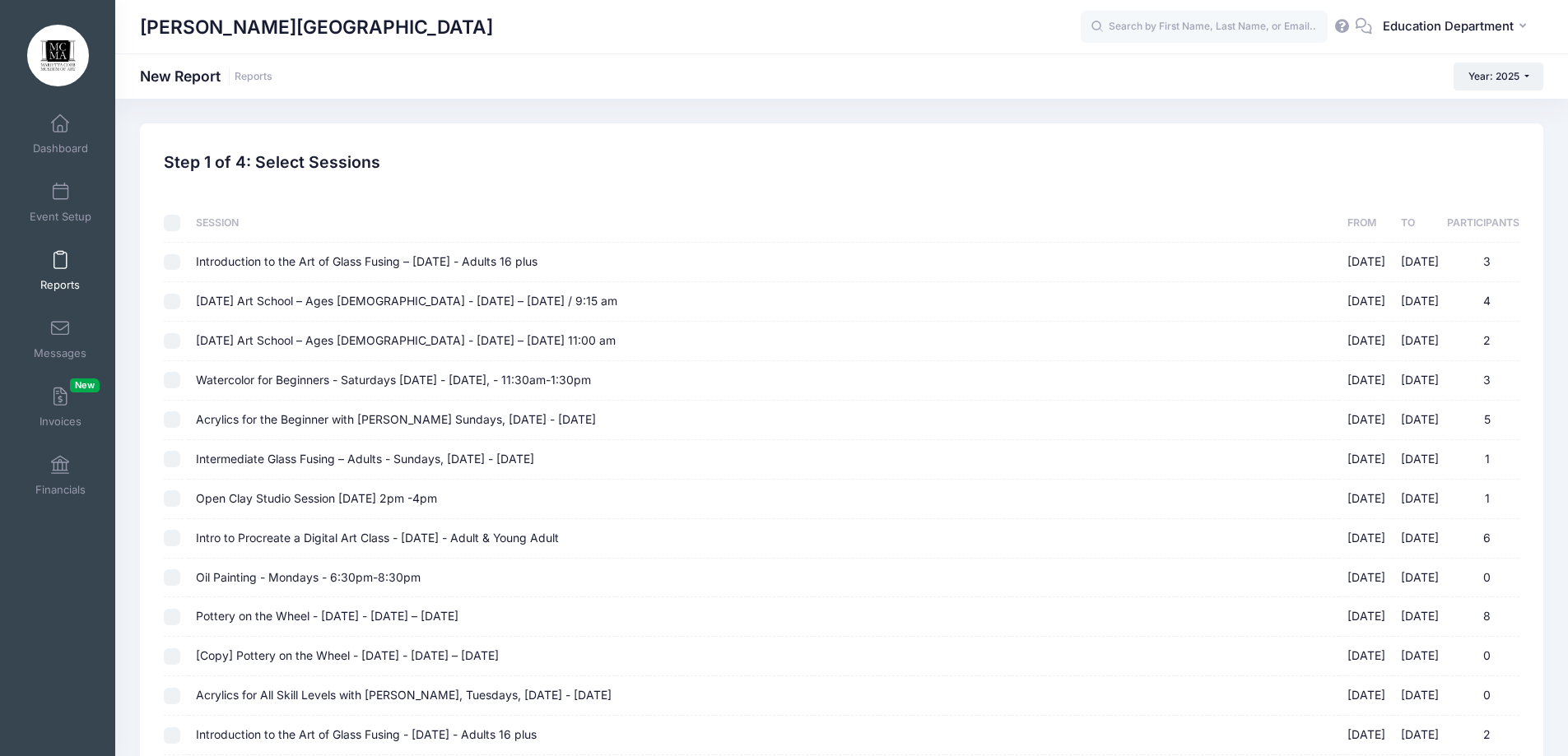
checkbox input "false"
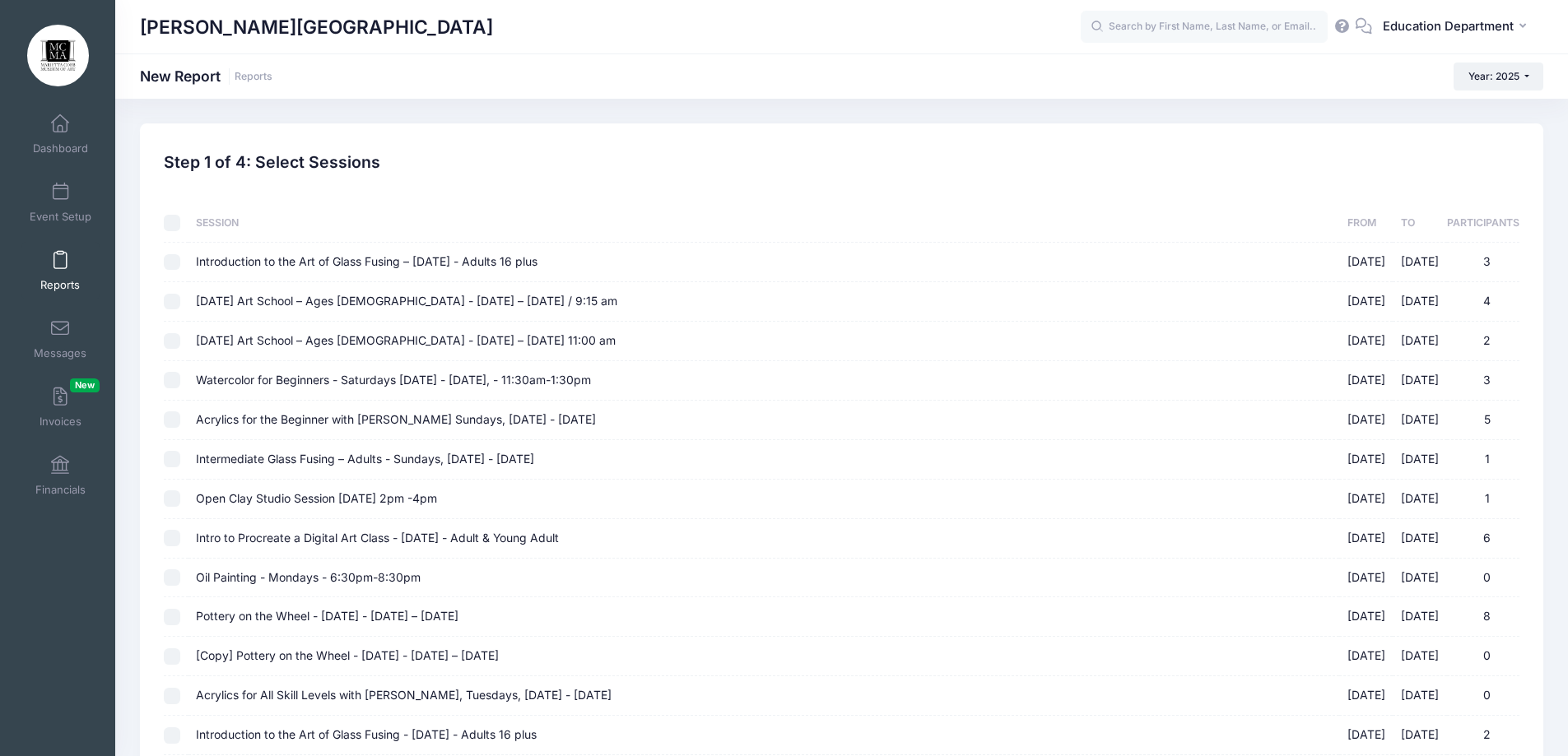
checkbox input "false"
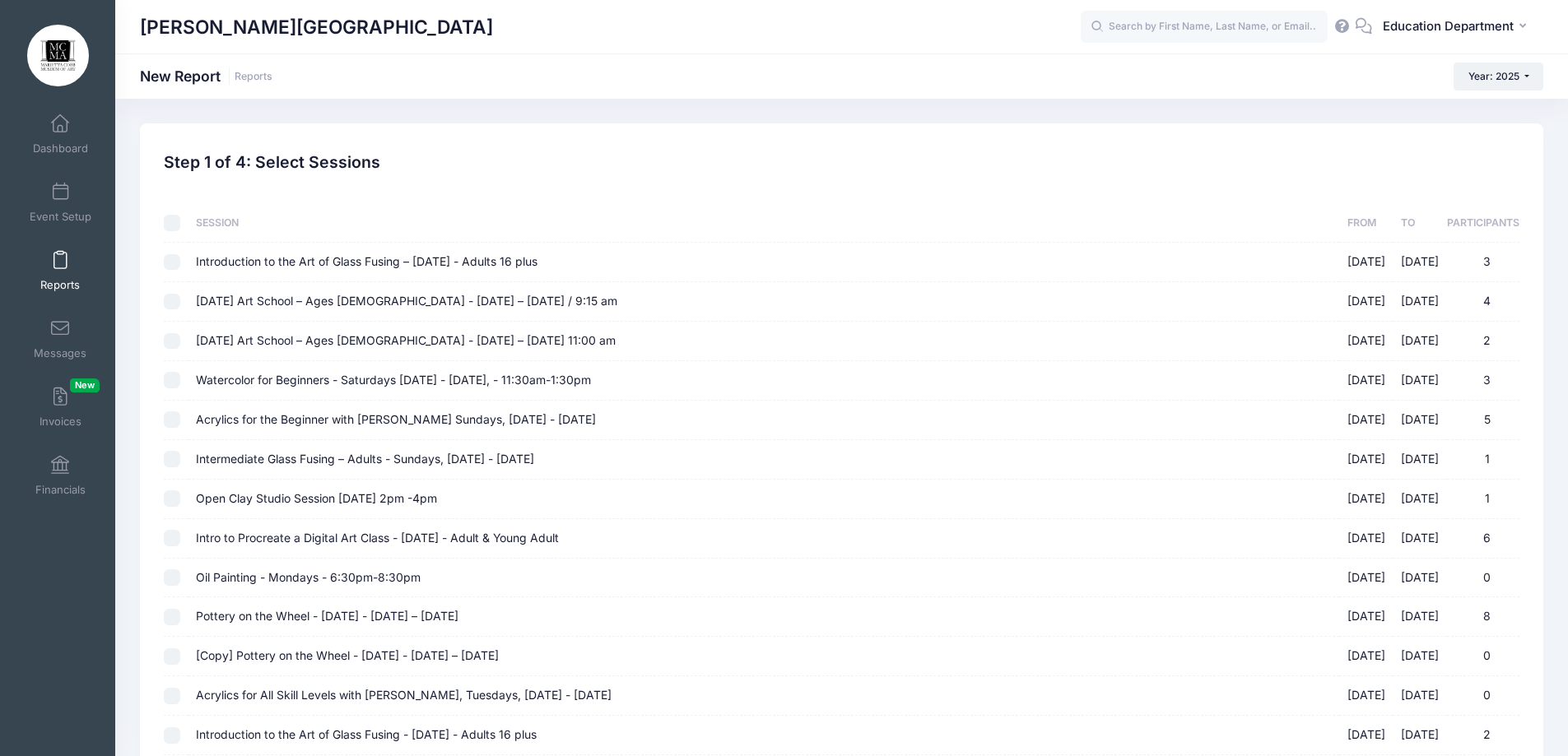
checkbox input "false"
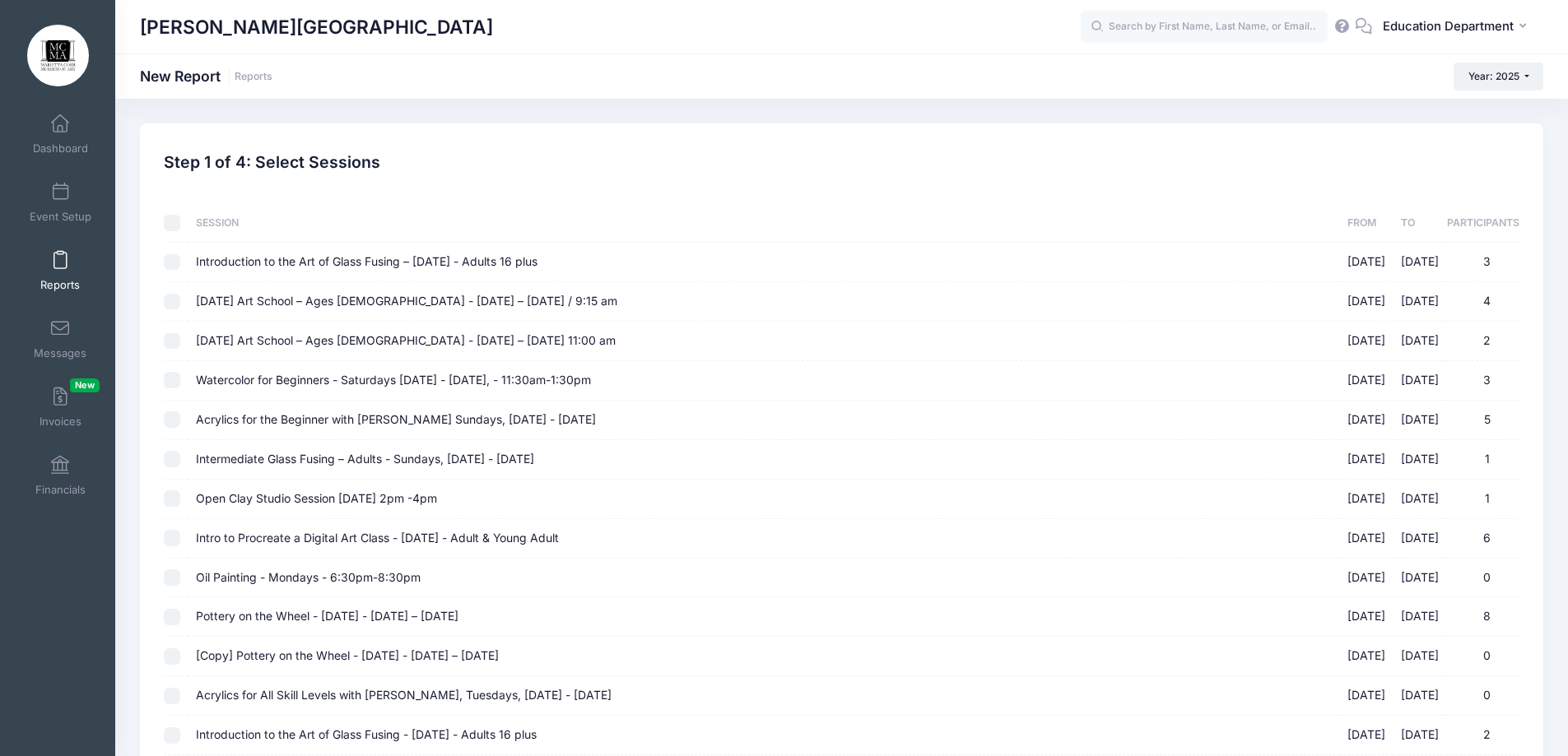
checkbox input "false"
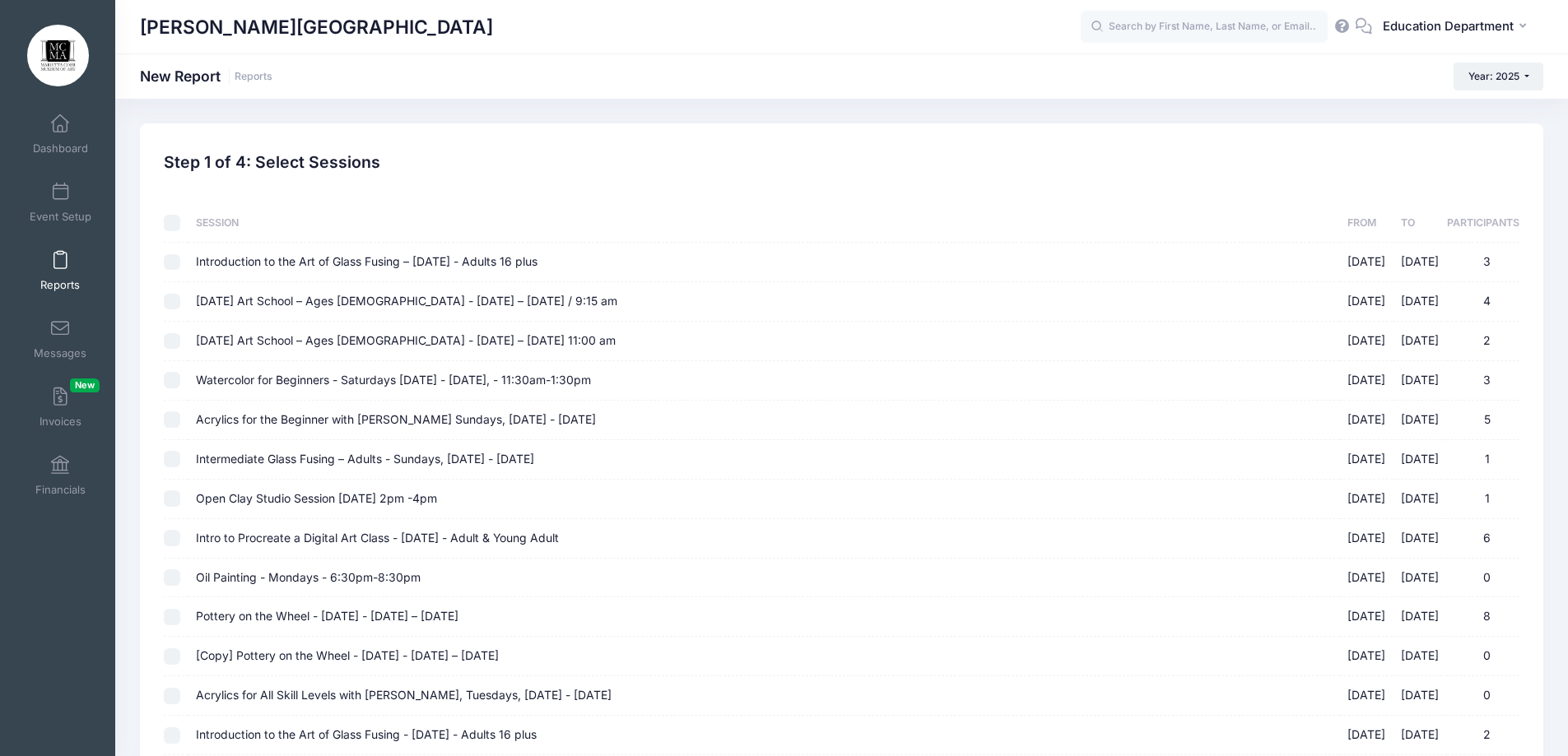
checkbox input "false"
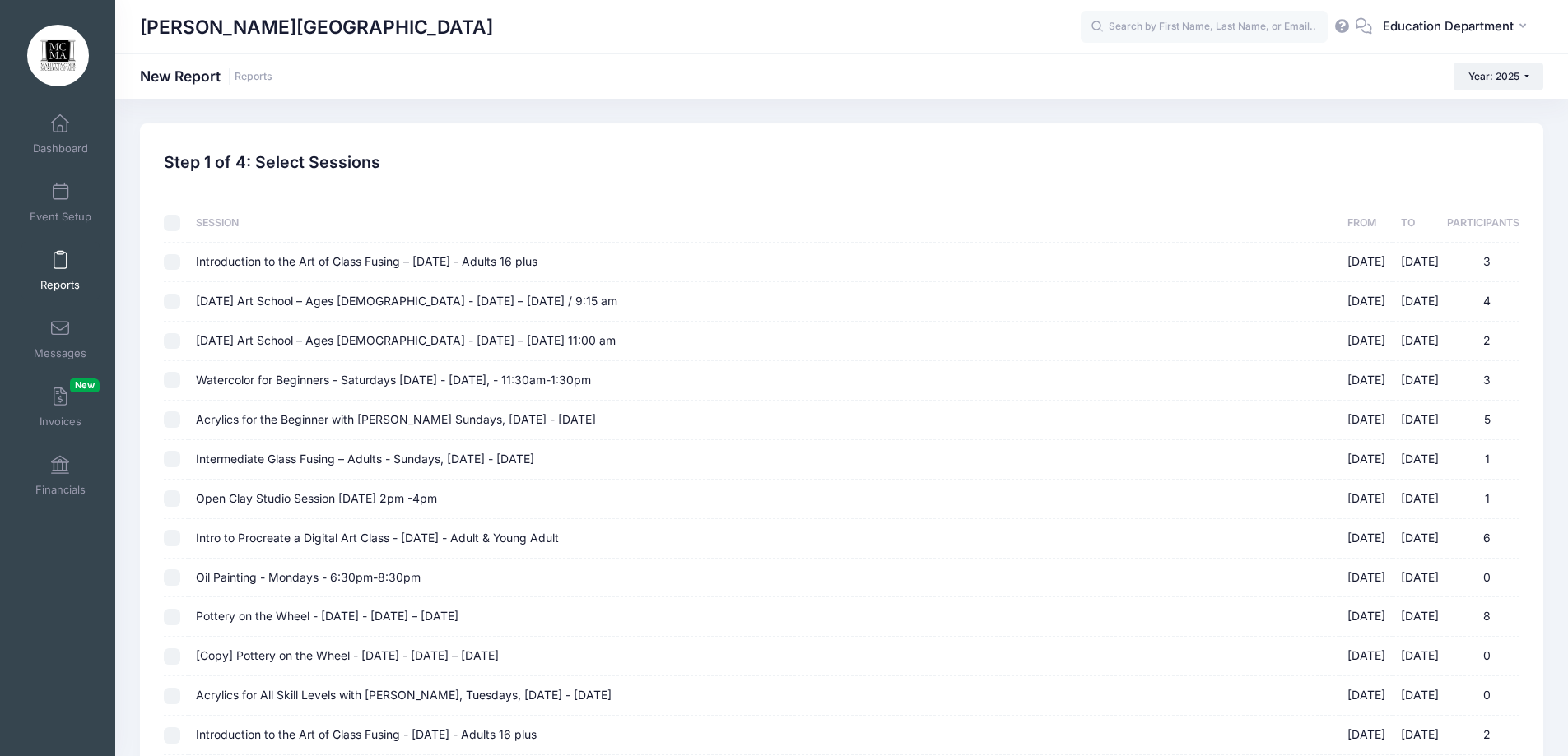
checkbox input "false"
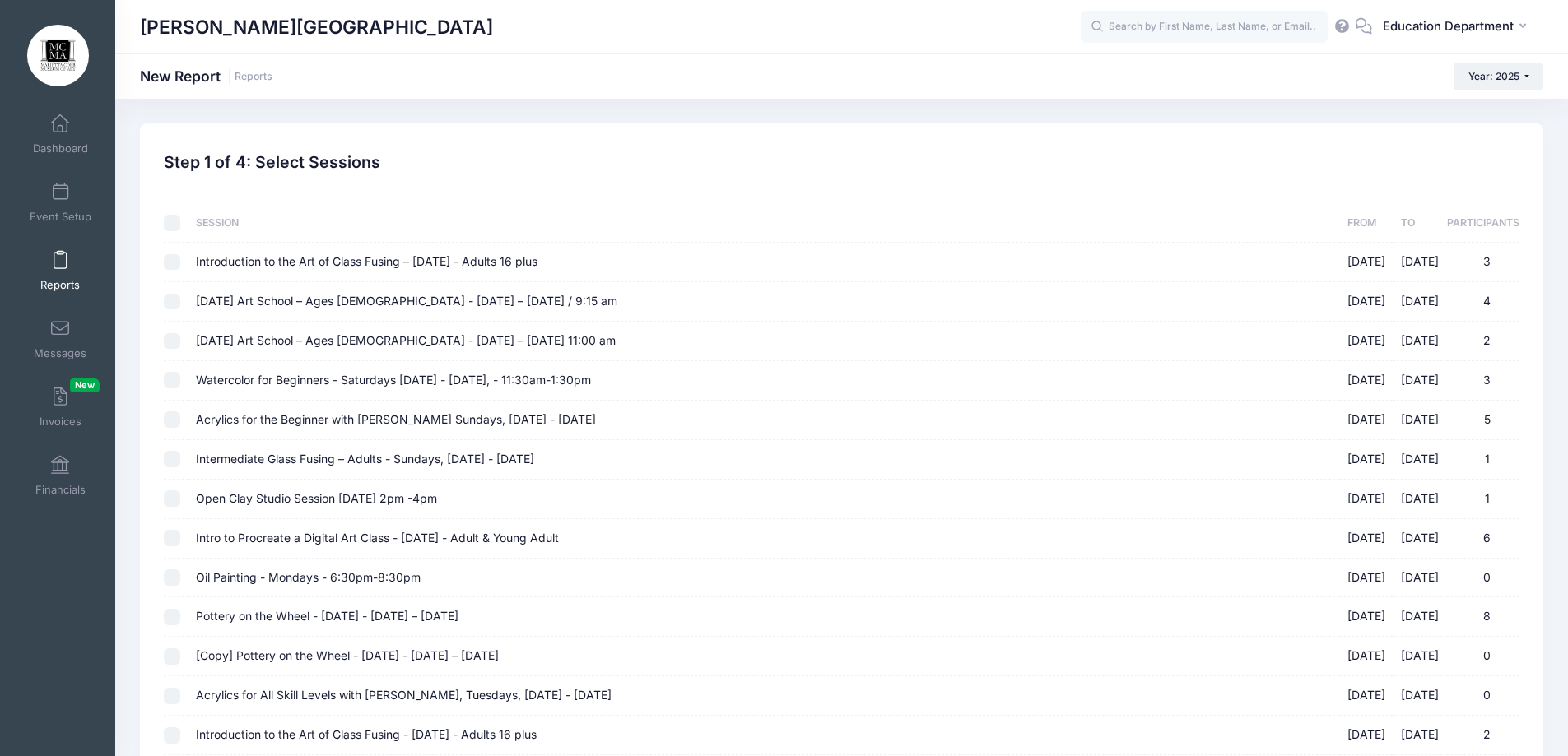
checkbox input "false"
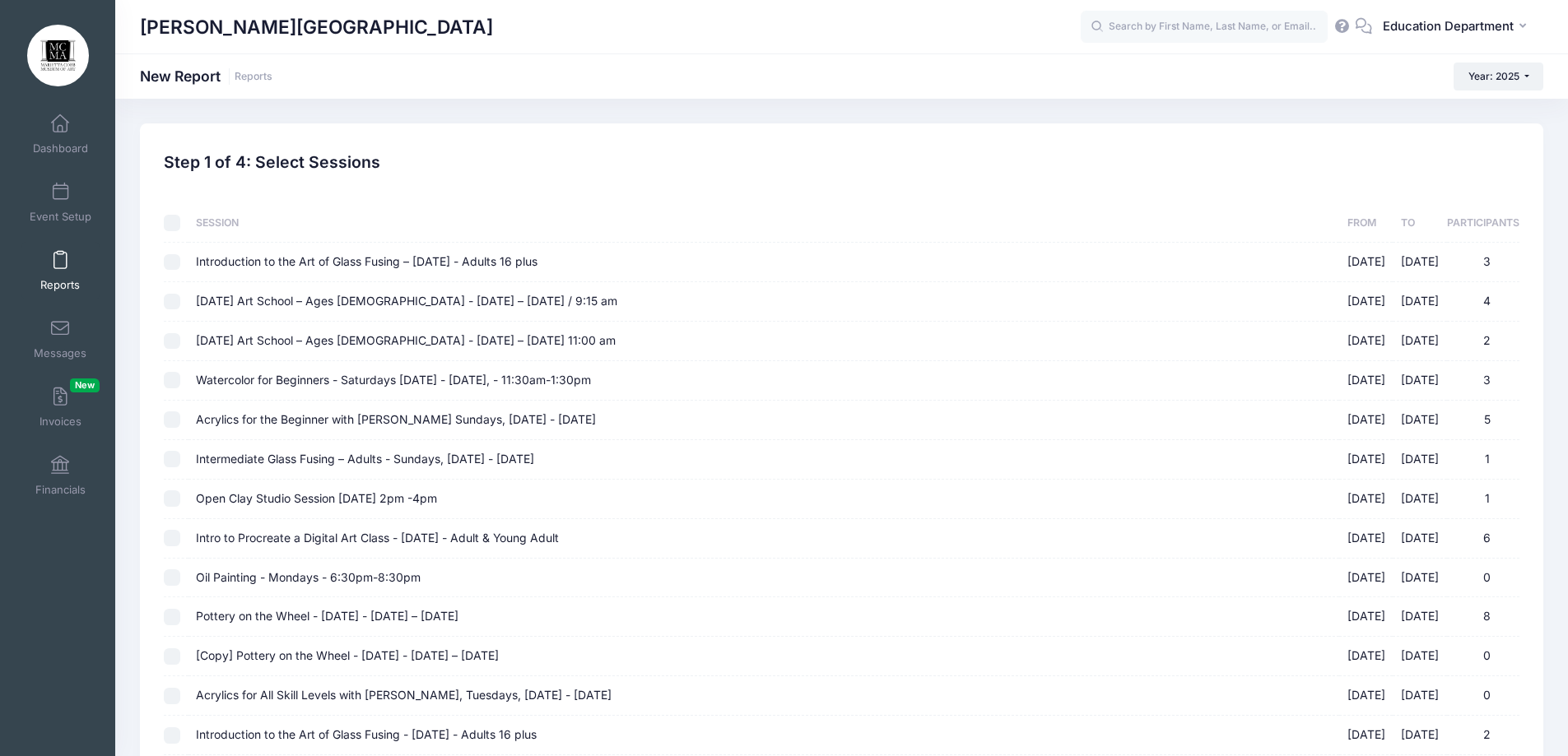
checkbox input "false"
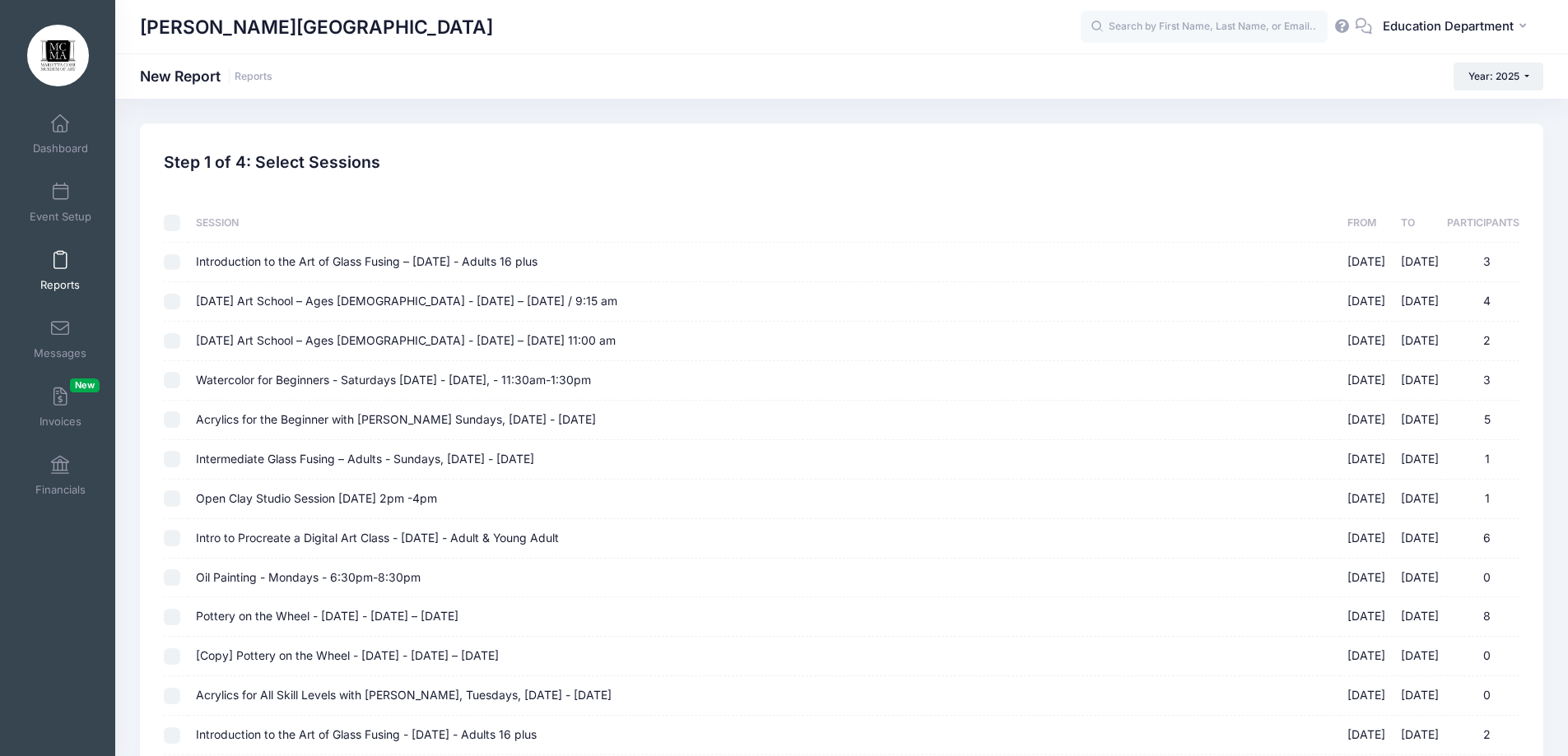
checkbox input "false"
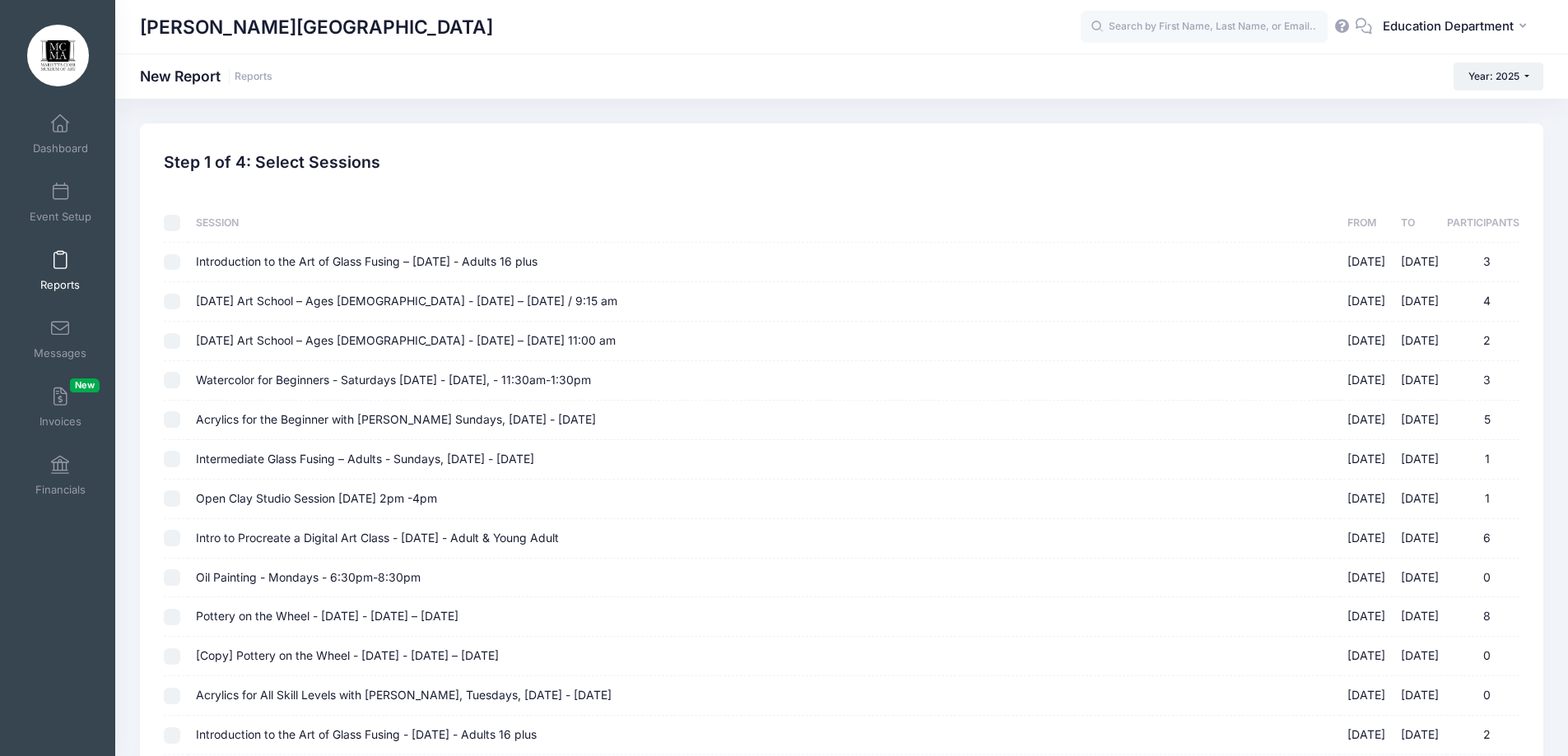
checkbox input "false"
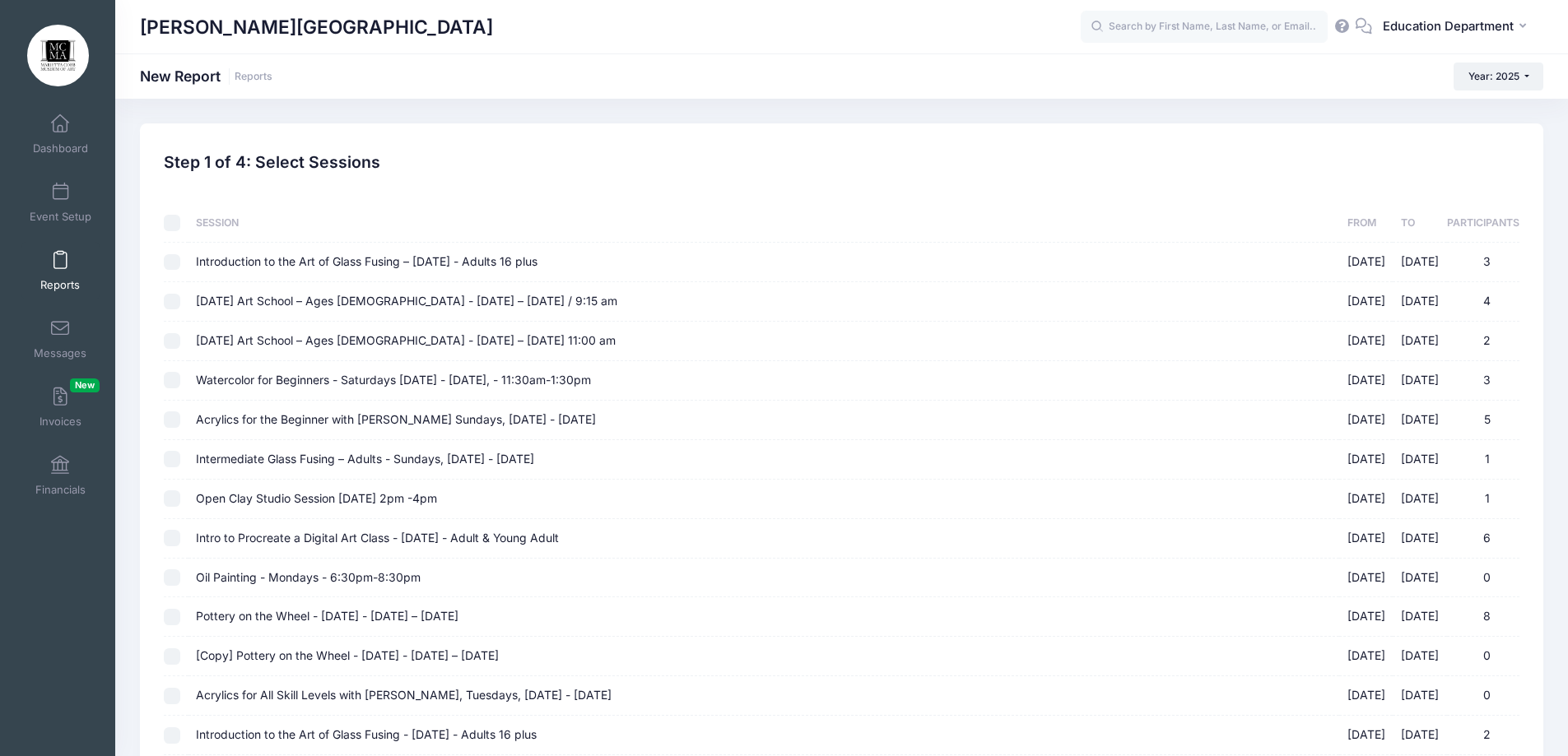
checkbox input "false"
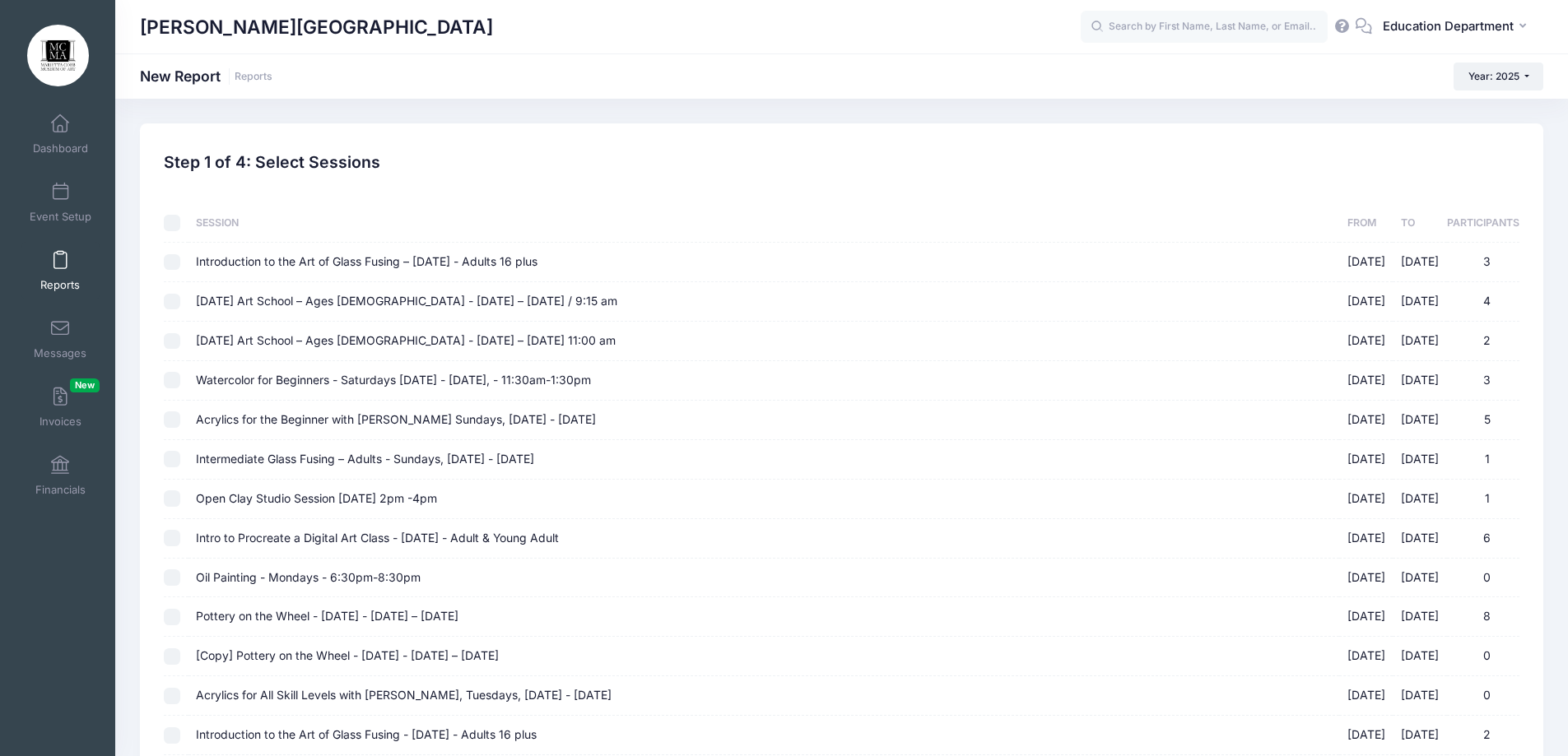
checkbox input "false"
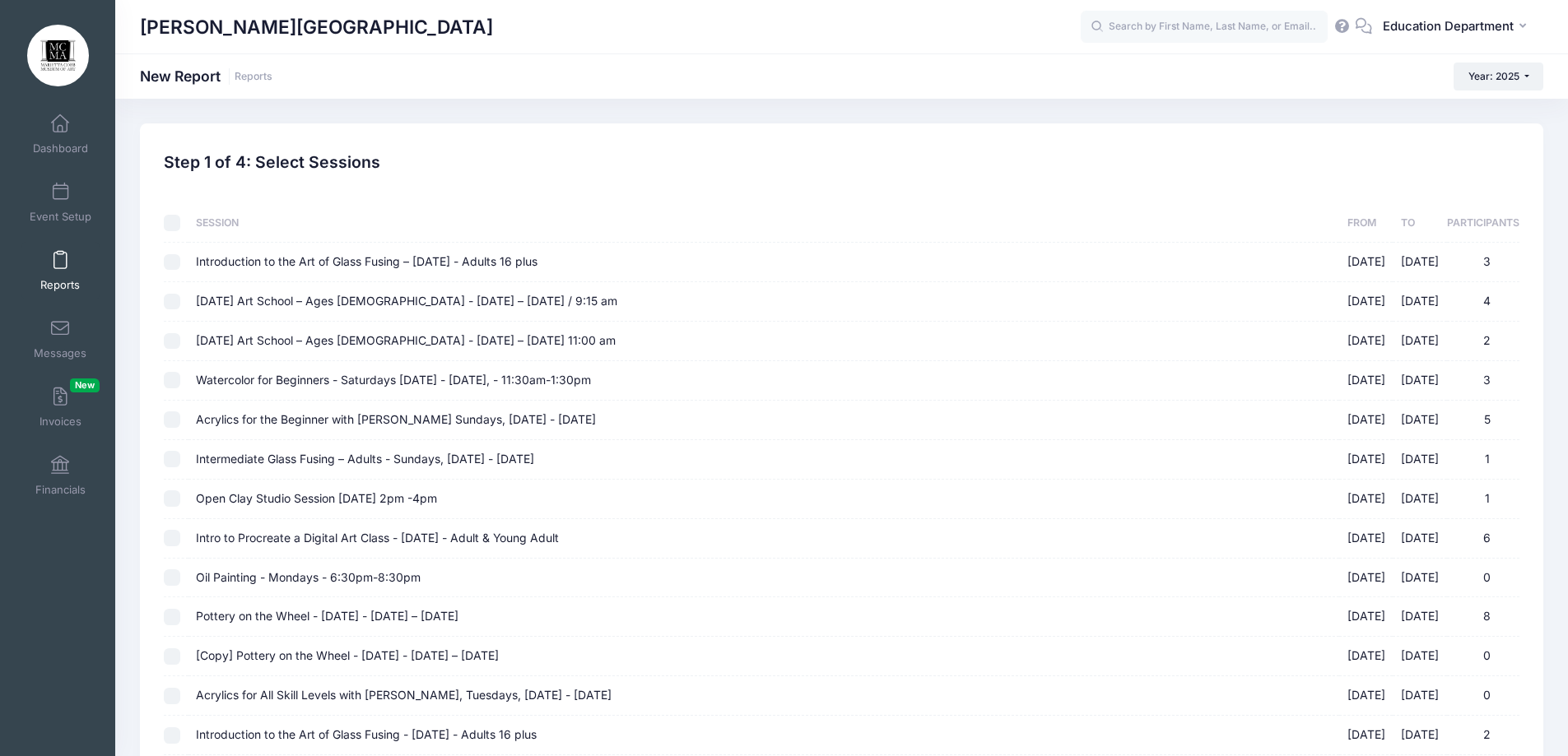
checkbox input "false"
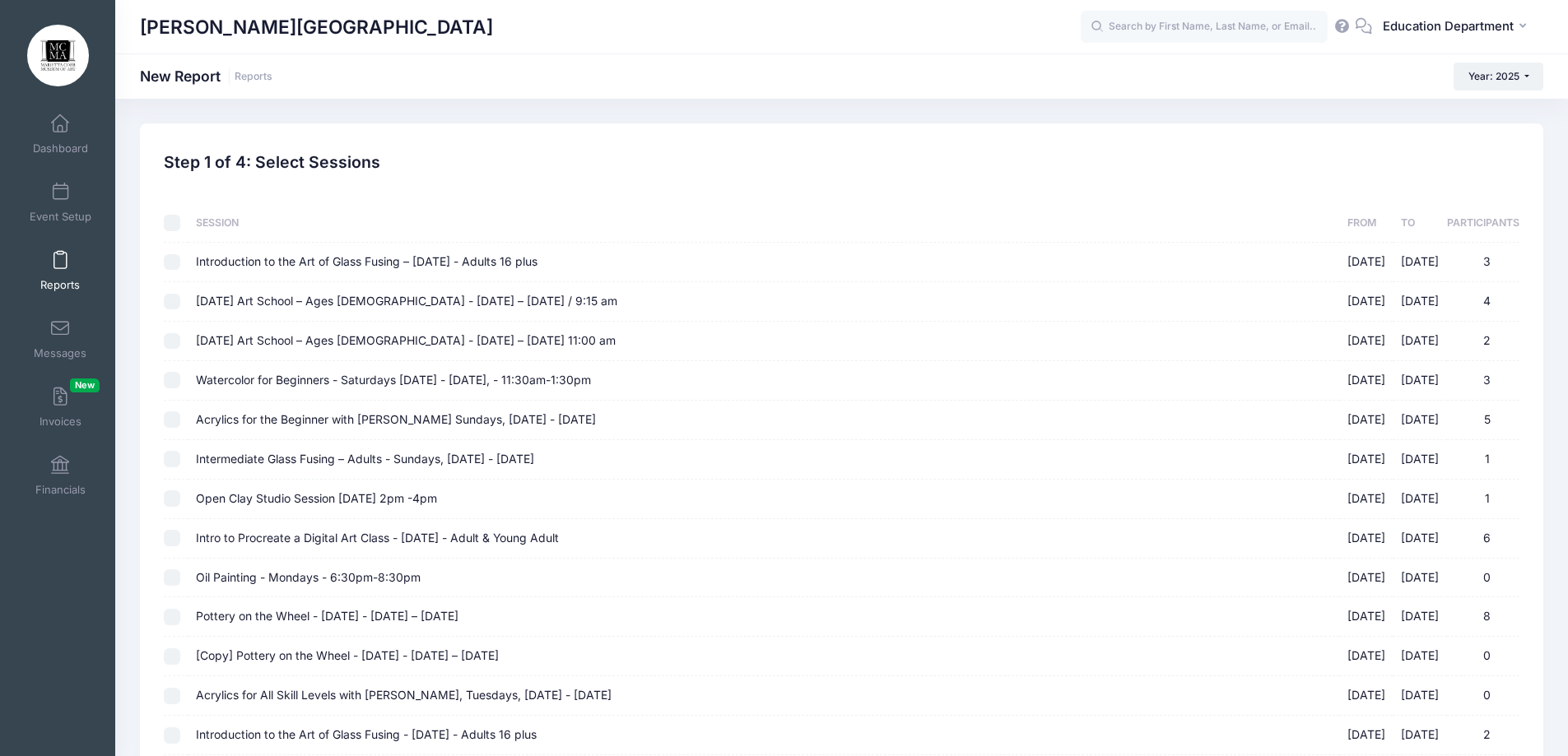
checkbox input "false"
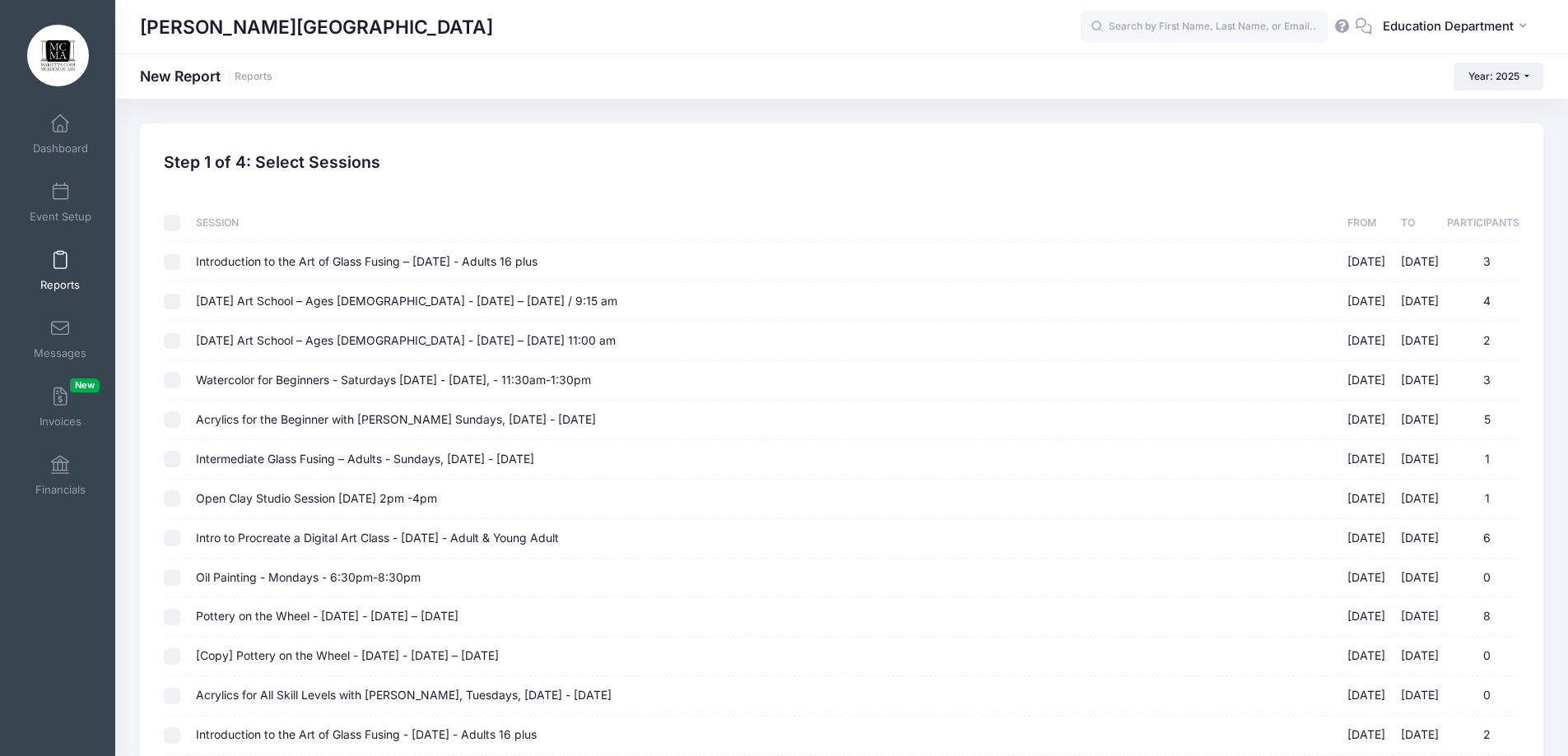
checkbox input "false"
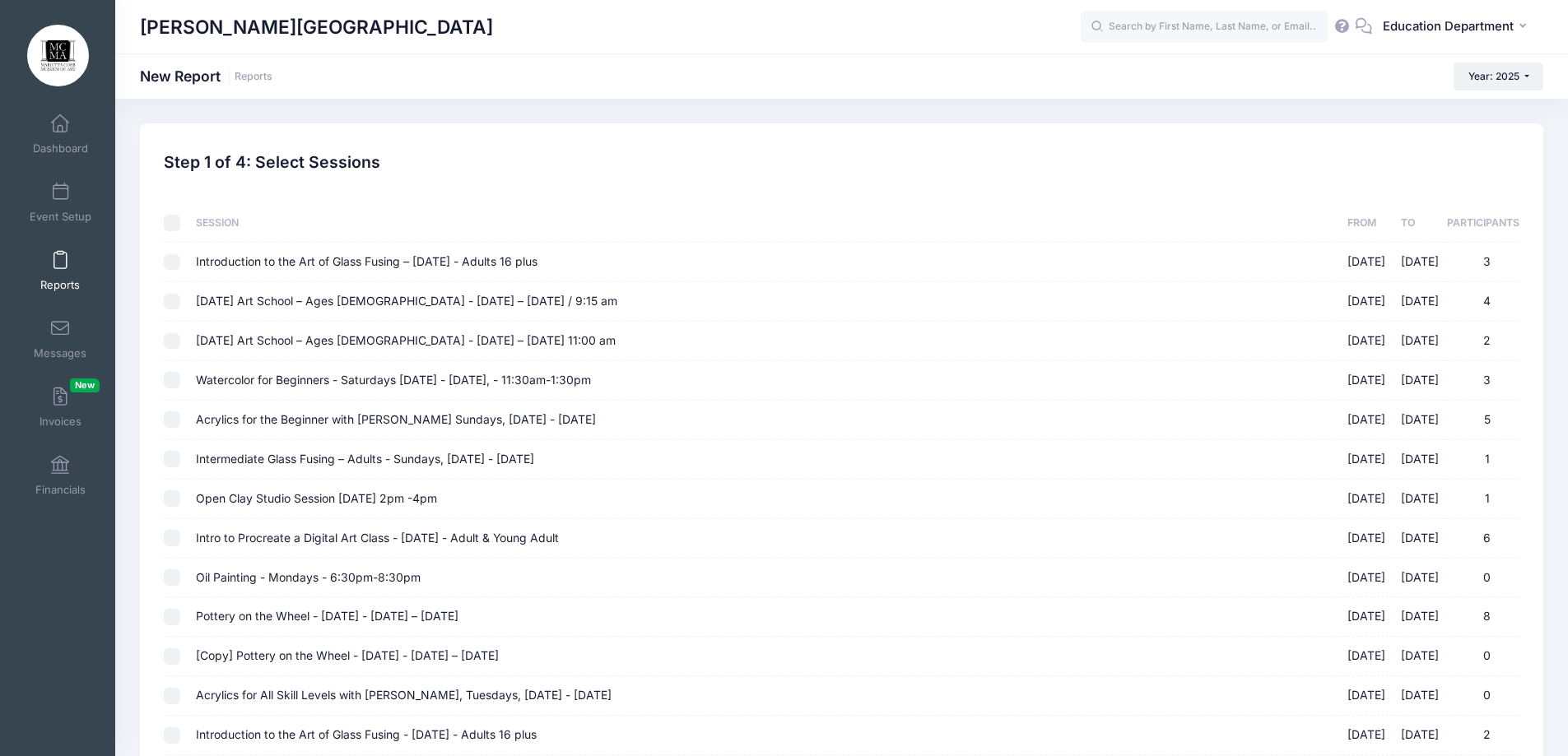
checkbox input "false"
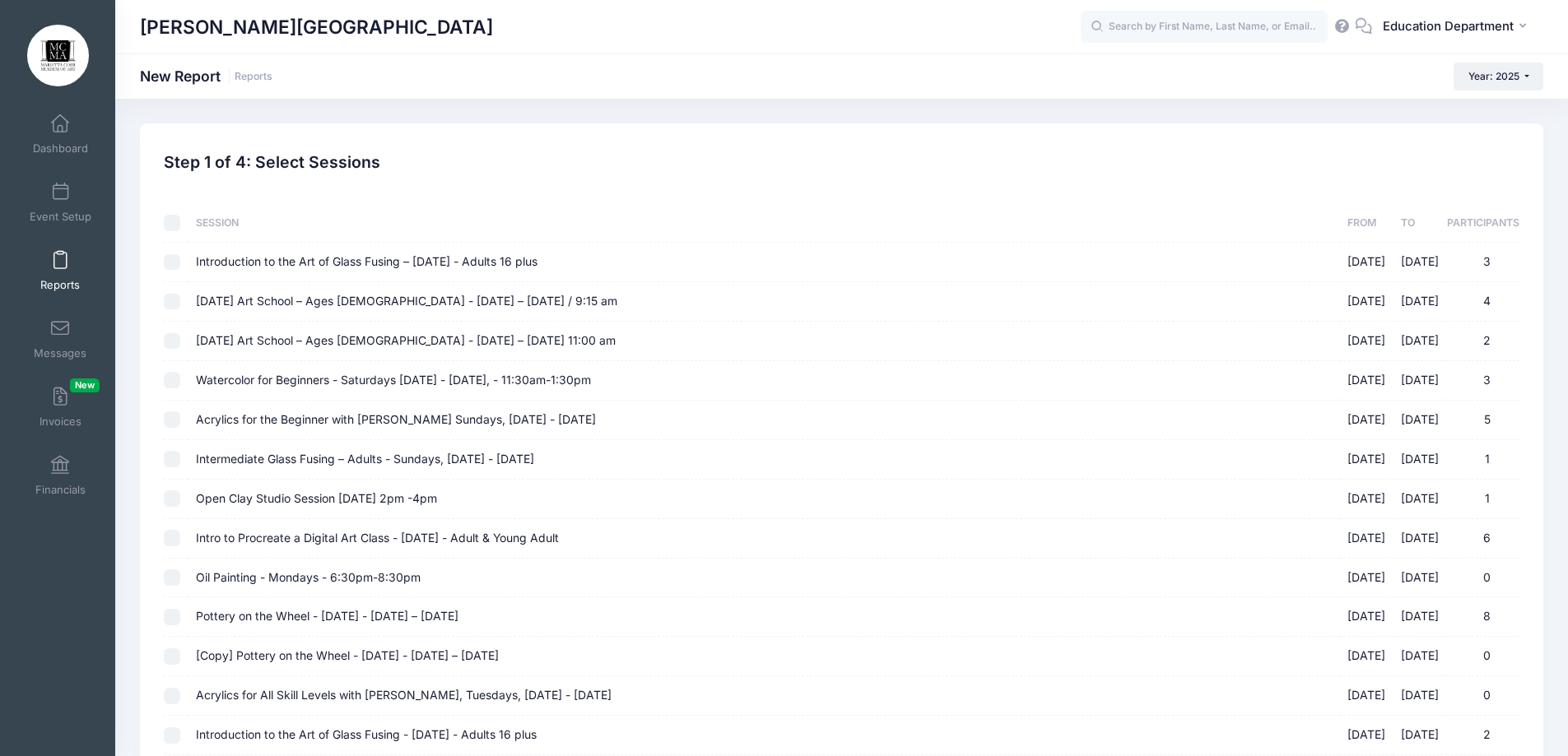
checkbox input "false"
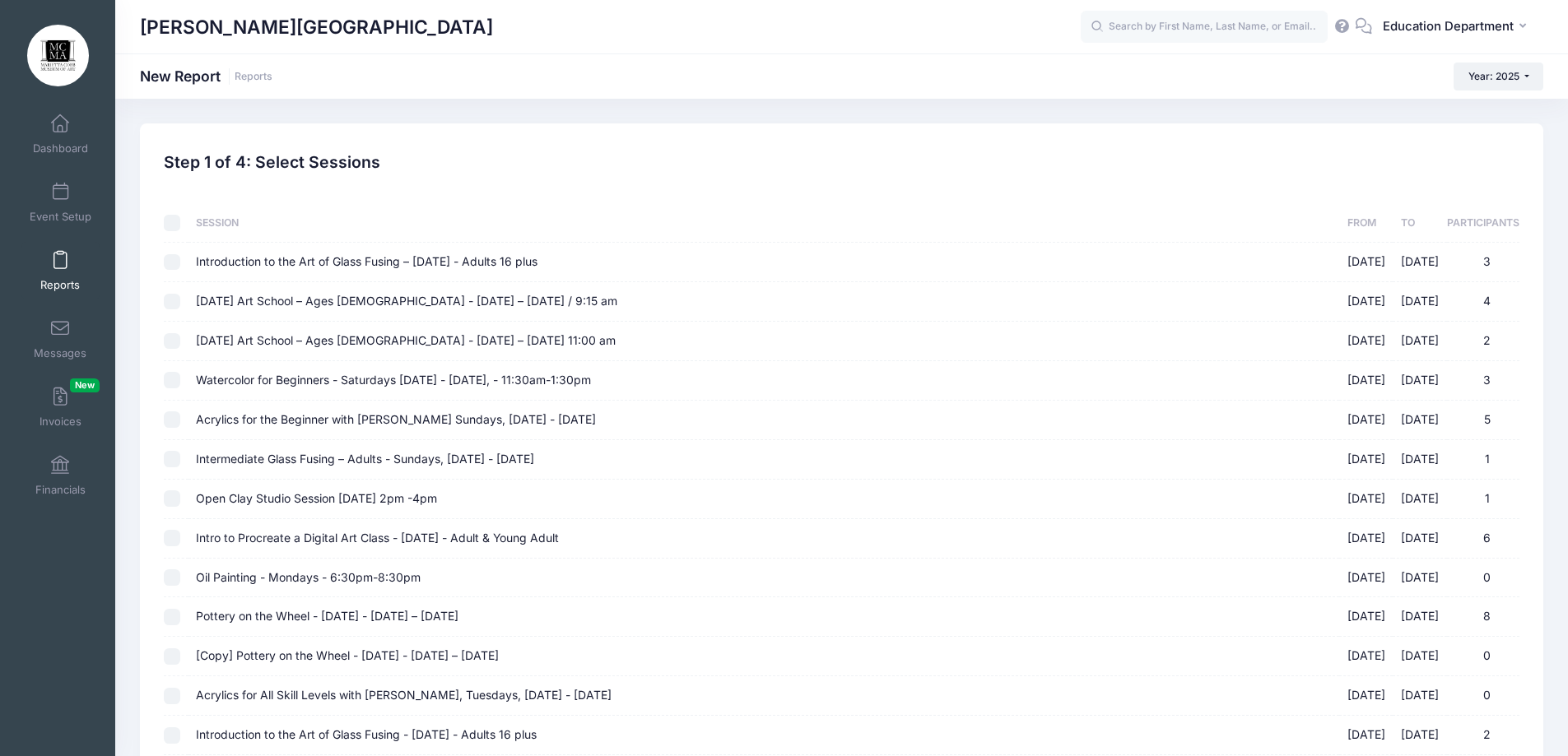
checkbox input "false"
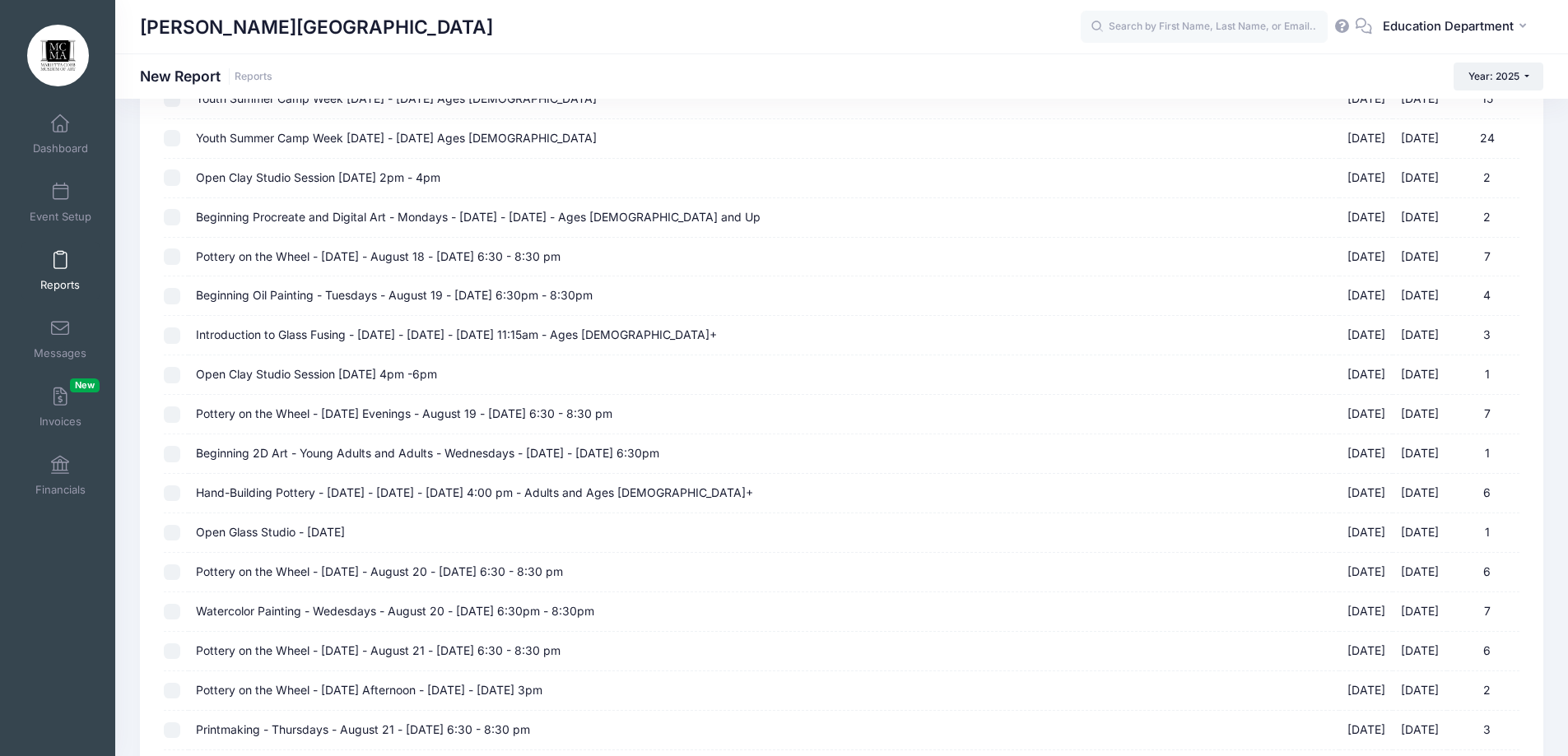
scroll to position [6171, 0]
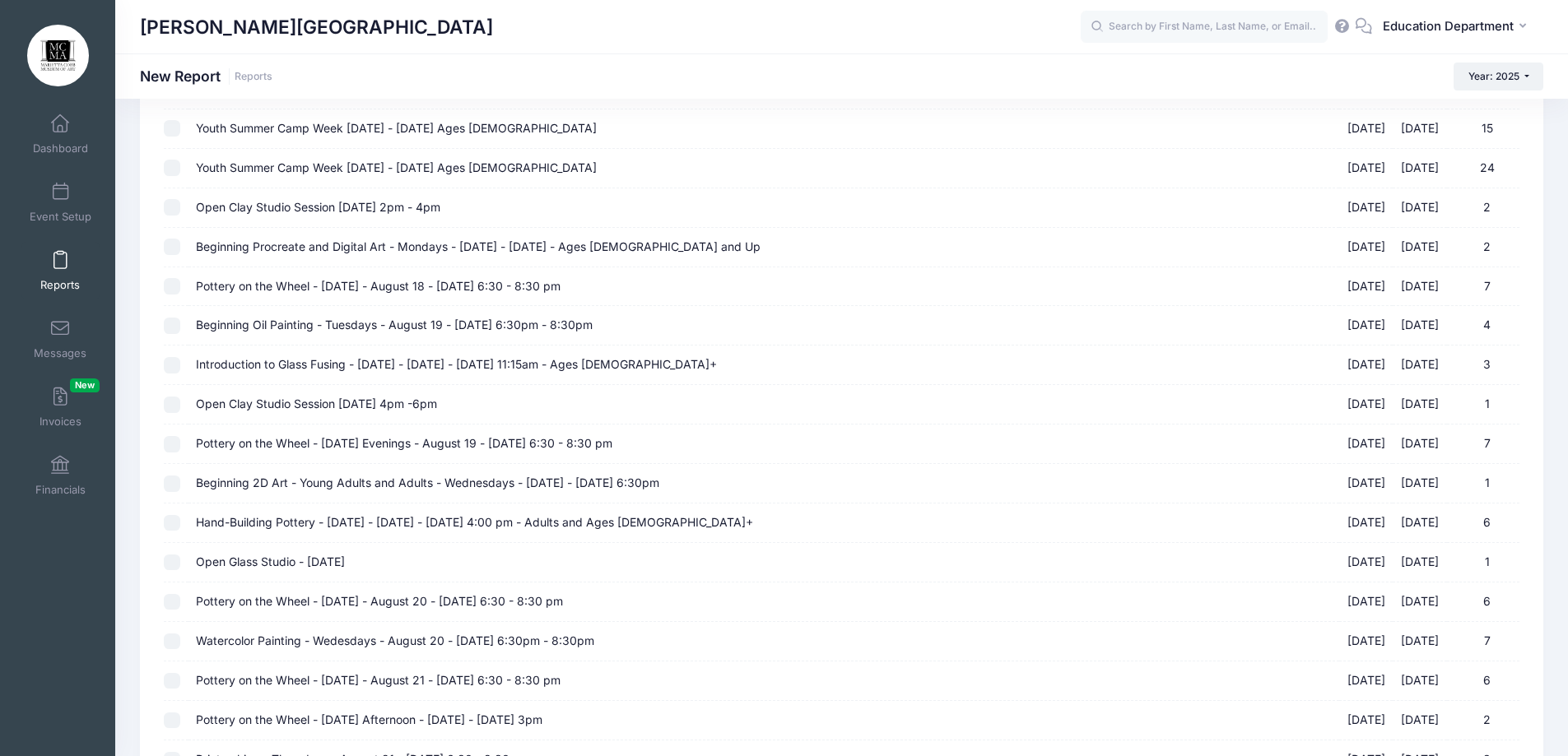
click at [179, 251] on input "Beginning Procreate and Digital Art - Mondays - [DATE] - [DATE] - Ages [DEMOGRA…" at bounding box center [172, 247] width 17 height 17
click at [168, 288] on input "Pottery on the Wheel - [DATE] - August 18 - [DATE] 6:30 - 8:30 pm [DATE] - [DAT…" at bounding box center [172, 286] width 17 height 17
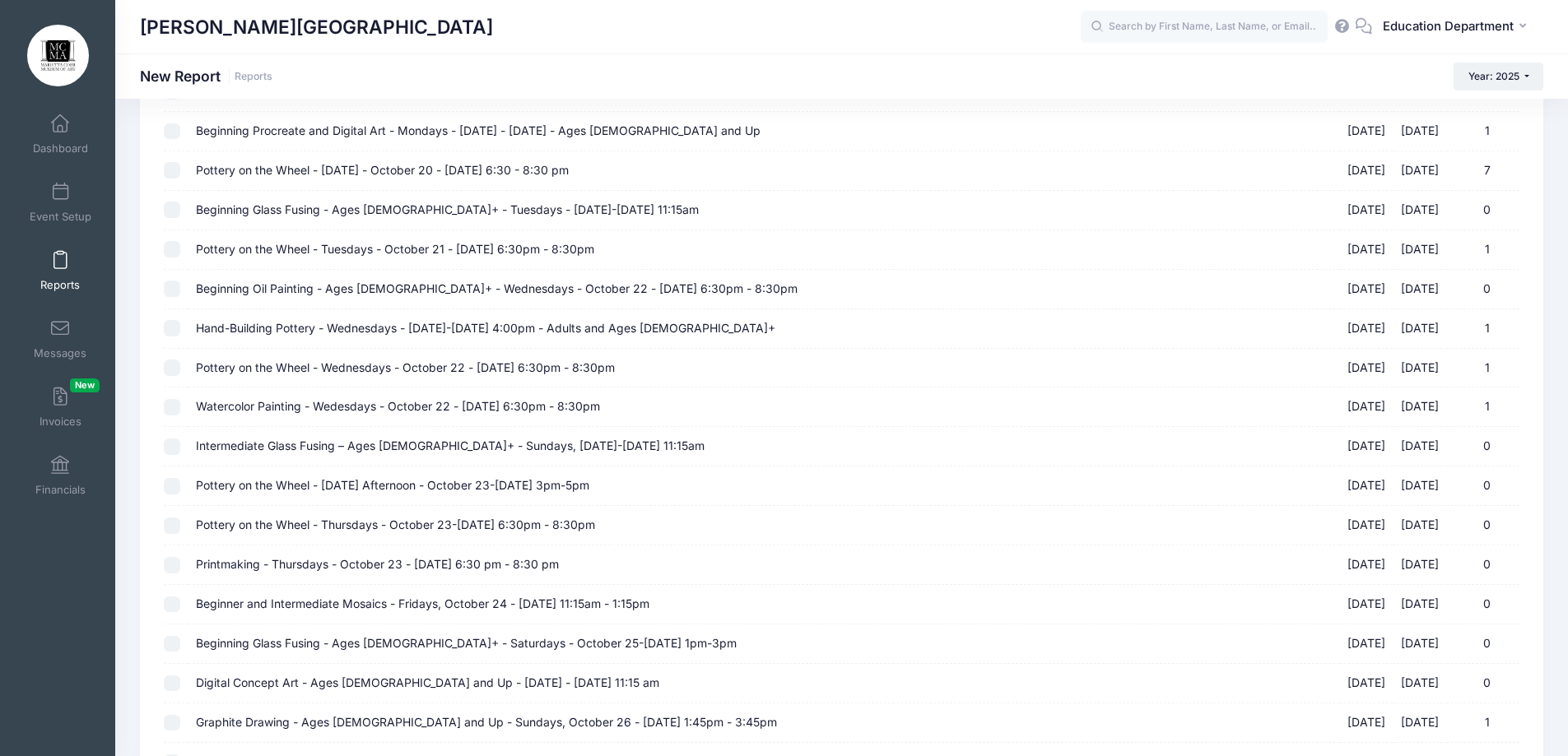
scroll to position [8018, 0]
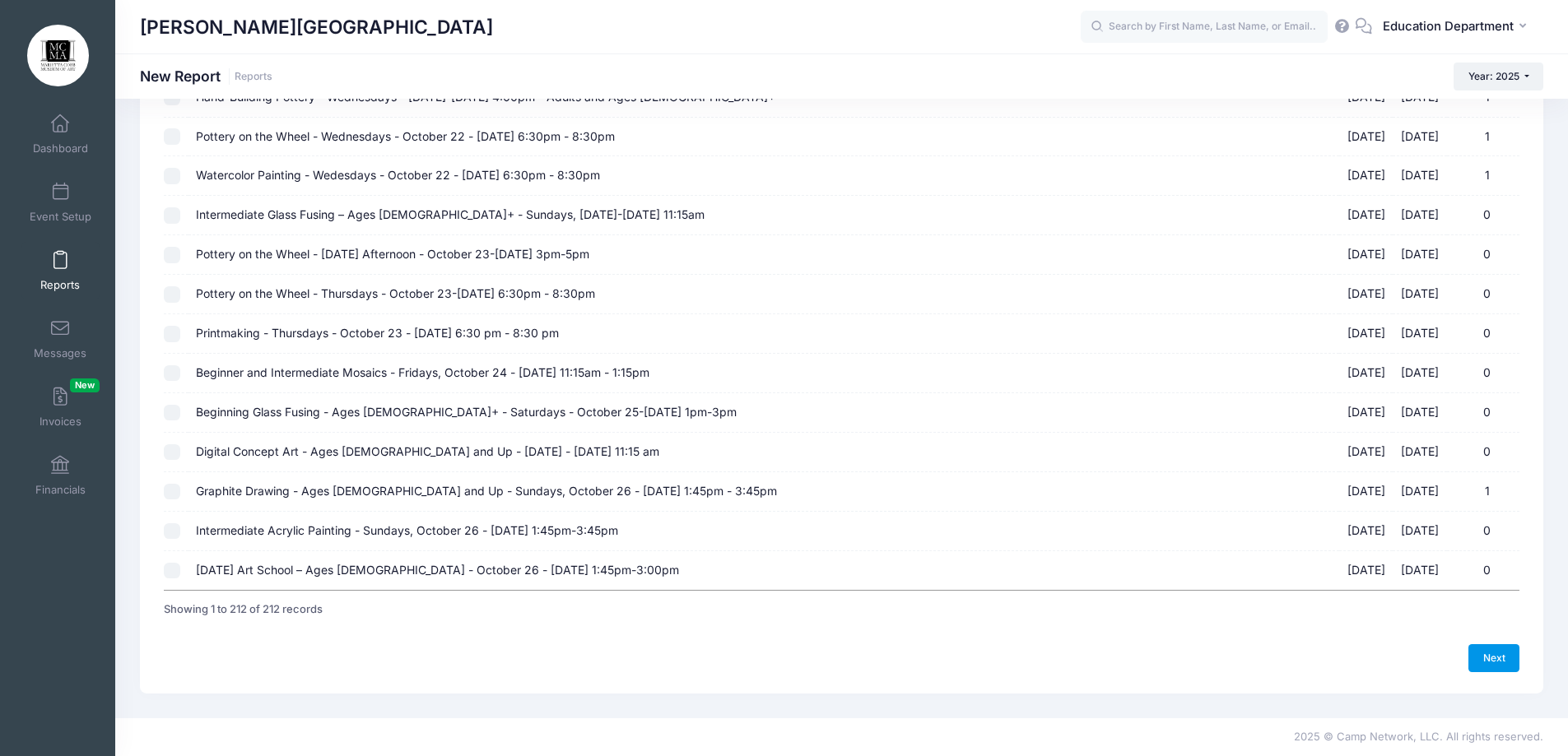
click at [1509, 672] on link "Next" at bounding box center [1494, 658] width 52 height 28
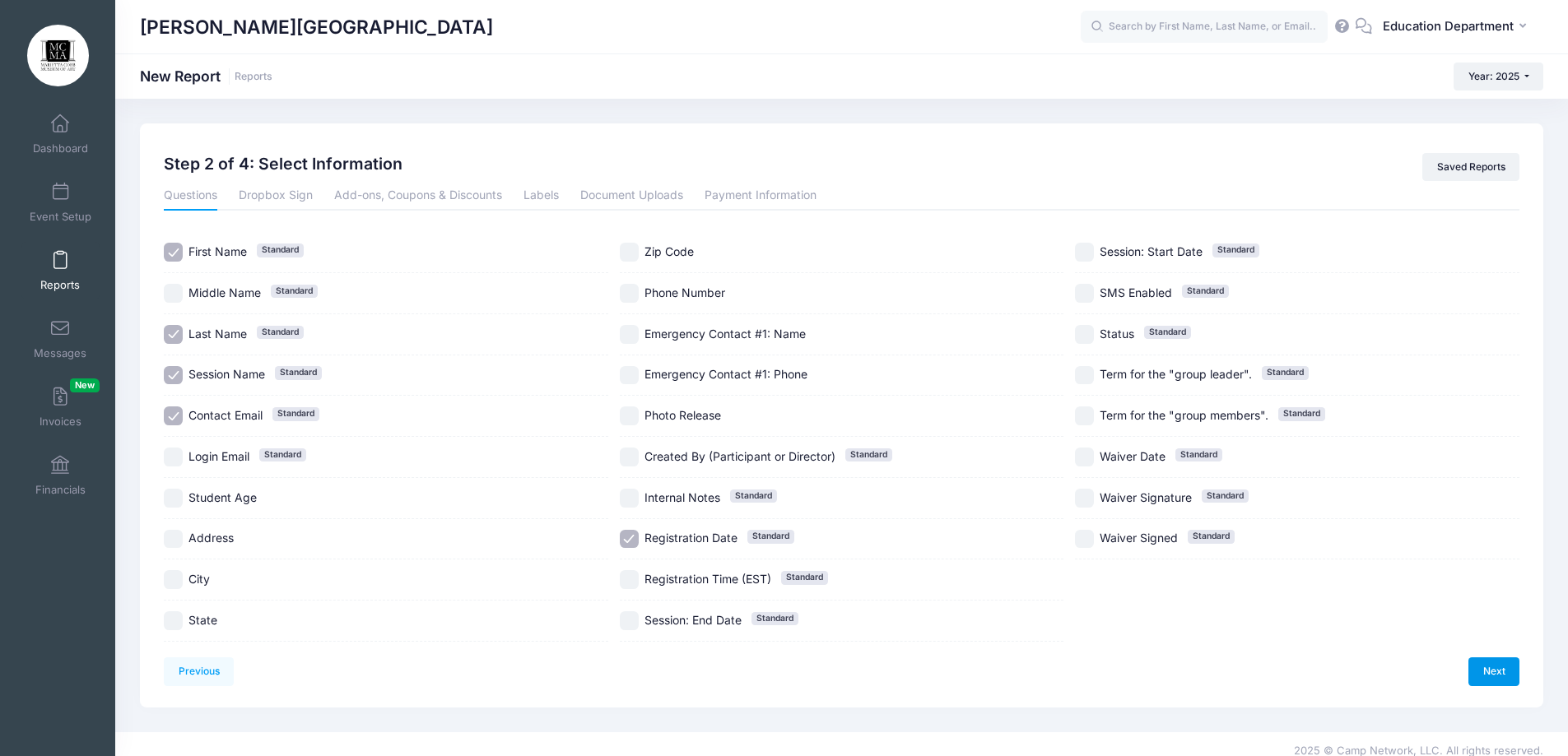
click at [1500, 668] on link "Next" at bounding box center [1494, 671] width 52 height 28
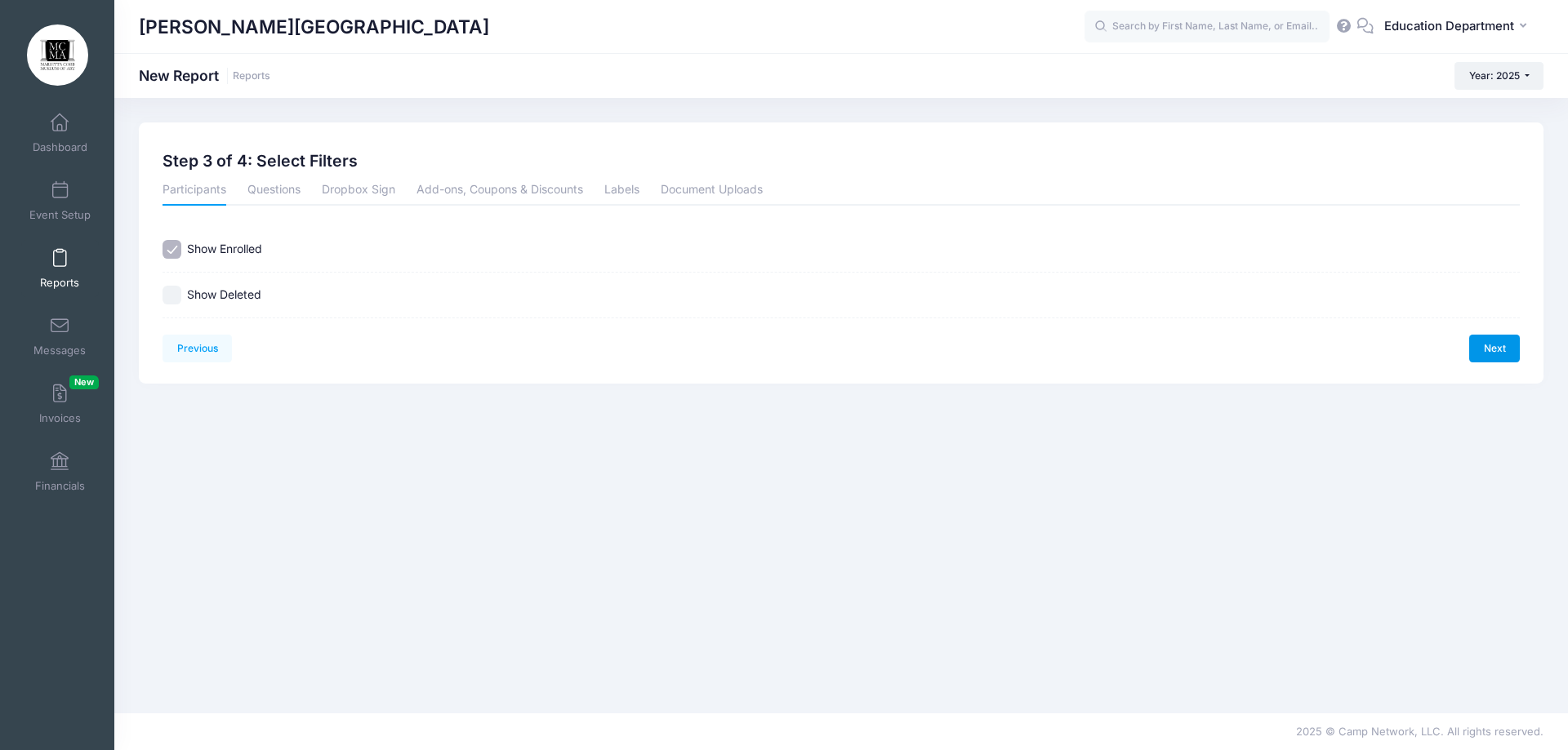
click at [1479, 362] on link "Next" at bounding box center [1495, 348] width 51 height 28
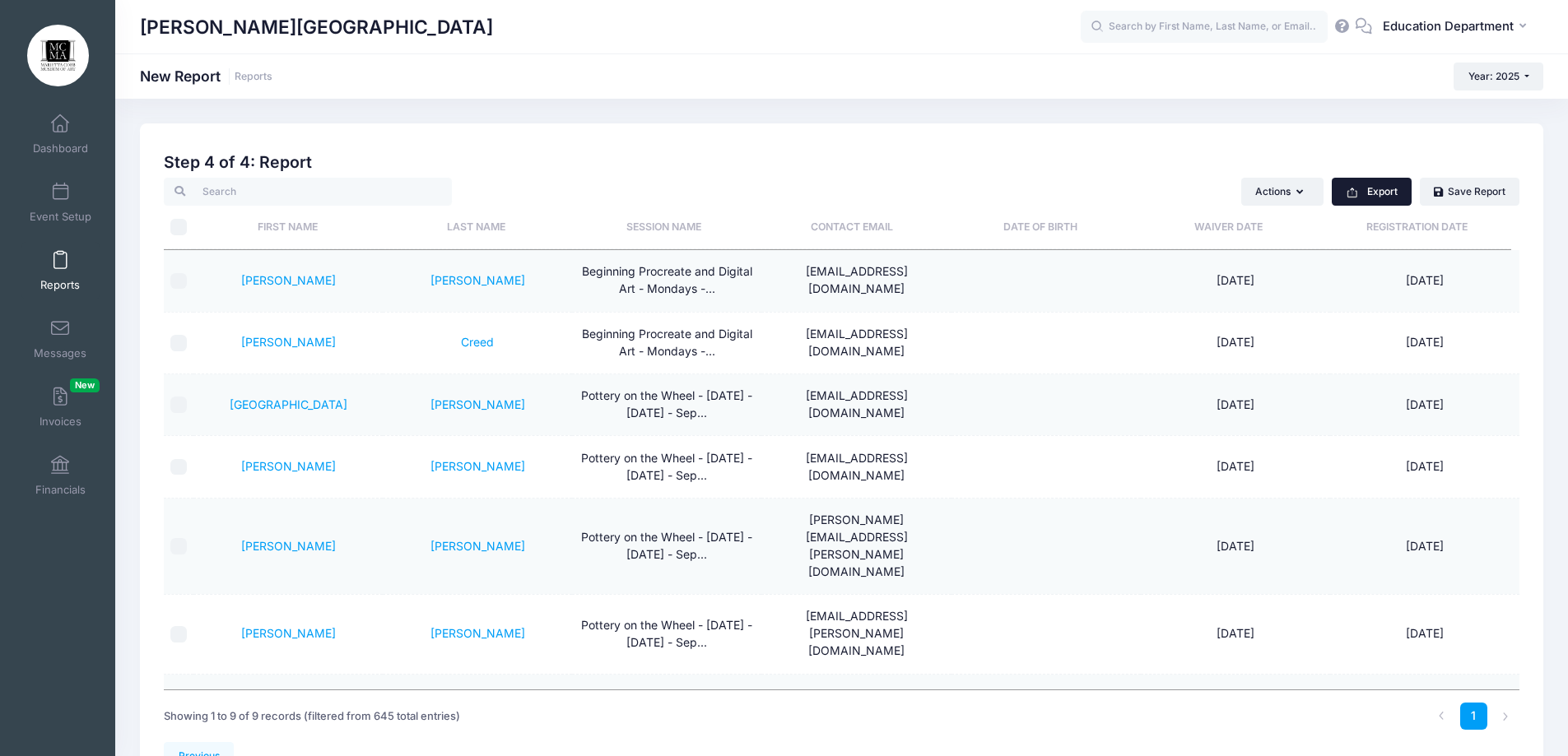
click at [1381, 201] on button "Export" at bounding box center [1372, 191] width 80 height 28
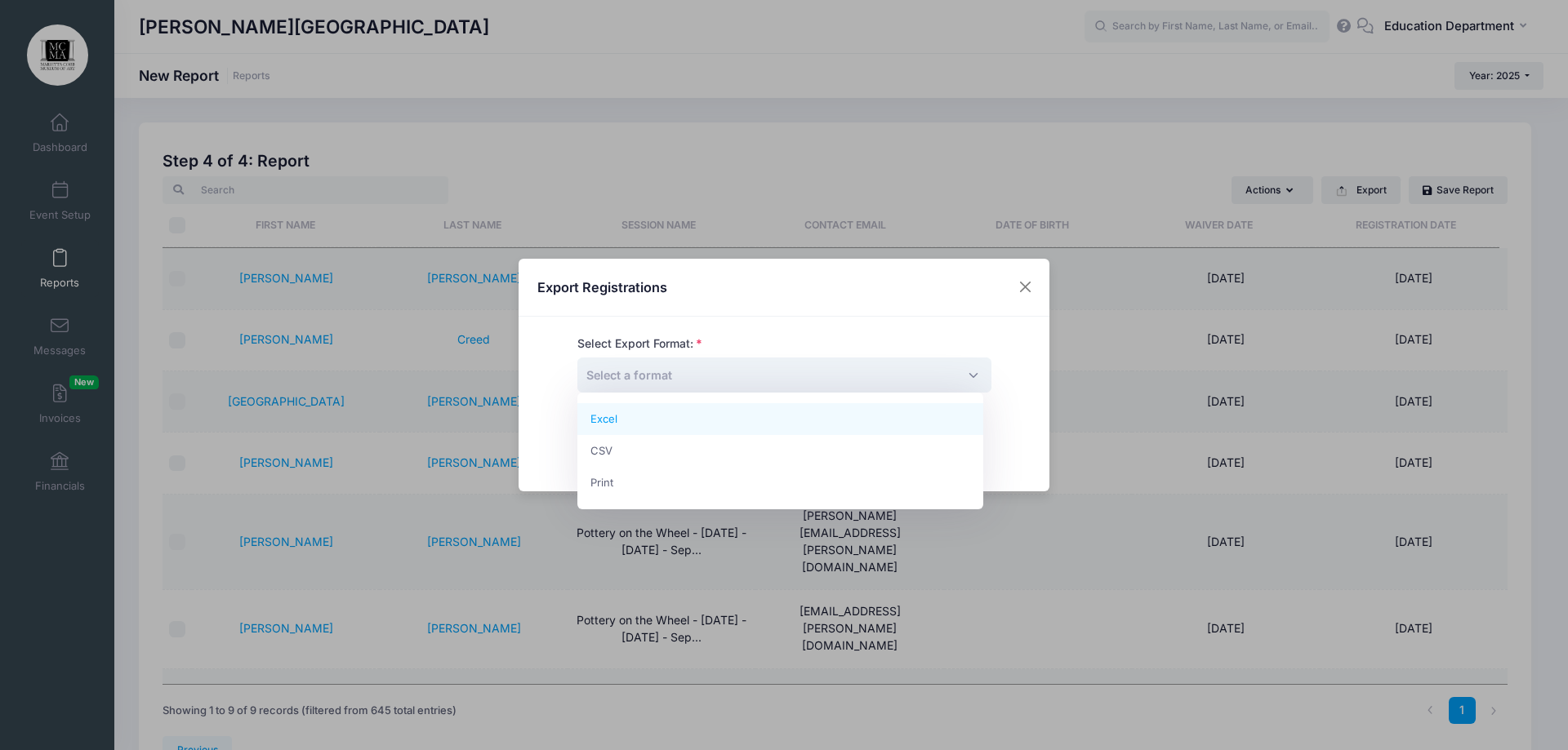
click at [839, 371] on span "Select a format" at bounding box center [784, 375] width 414 height 35
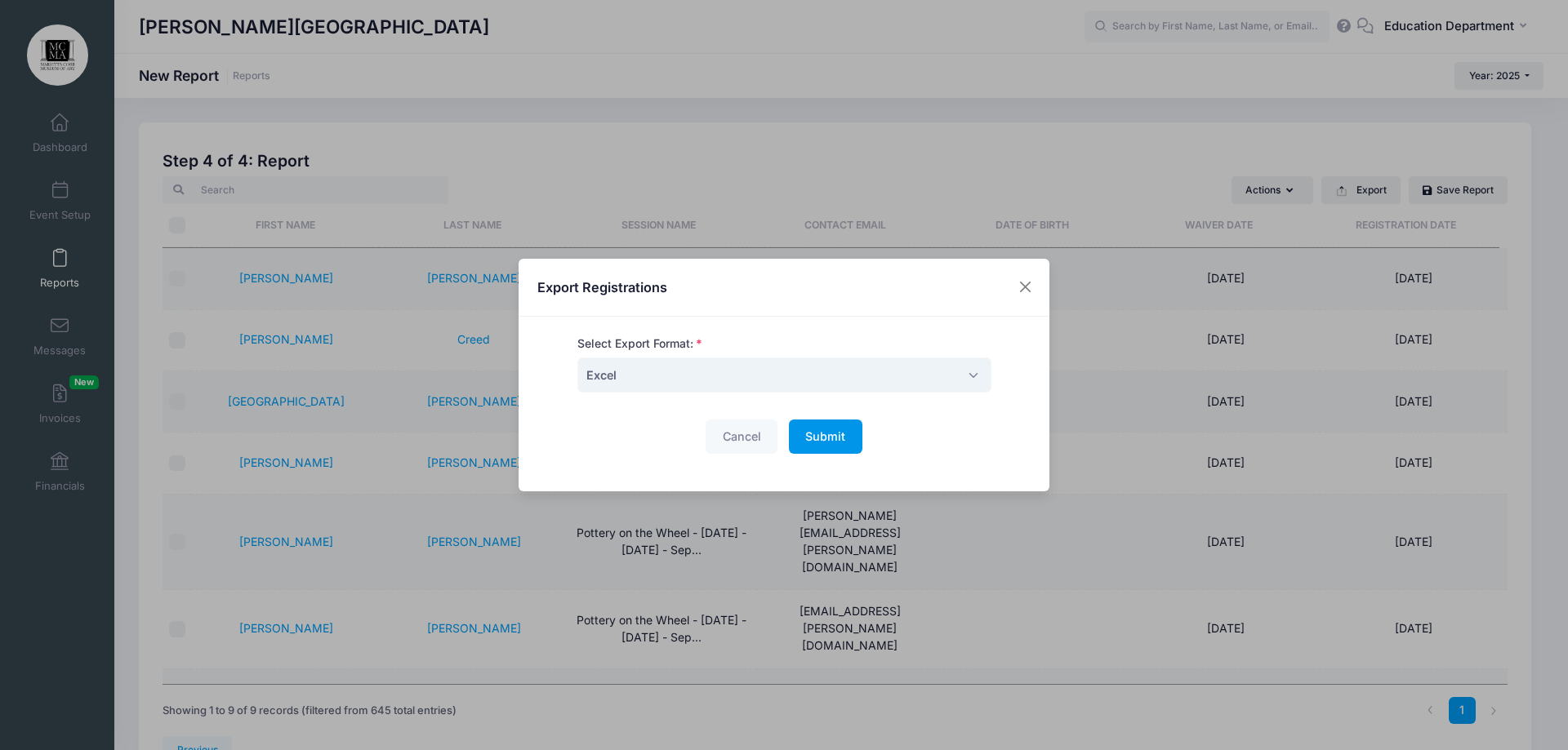
click at [819, 431] on span "Submit" at bounding box center [825, 436] width 40 height 13
